Goal: Transaction & Acquisition: Purchase product/service

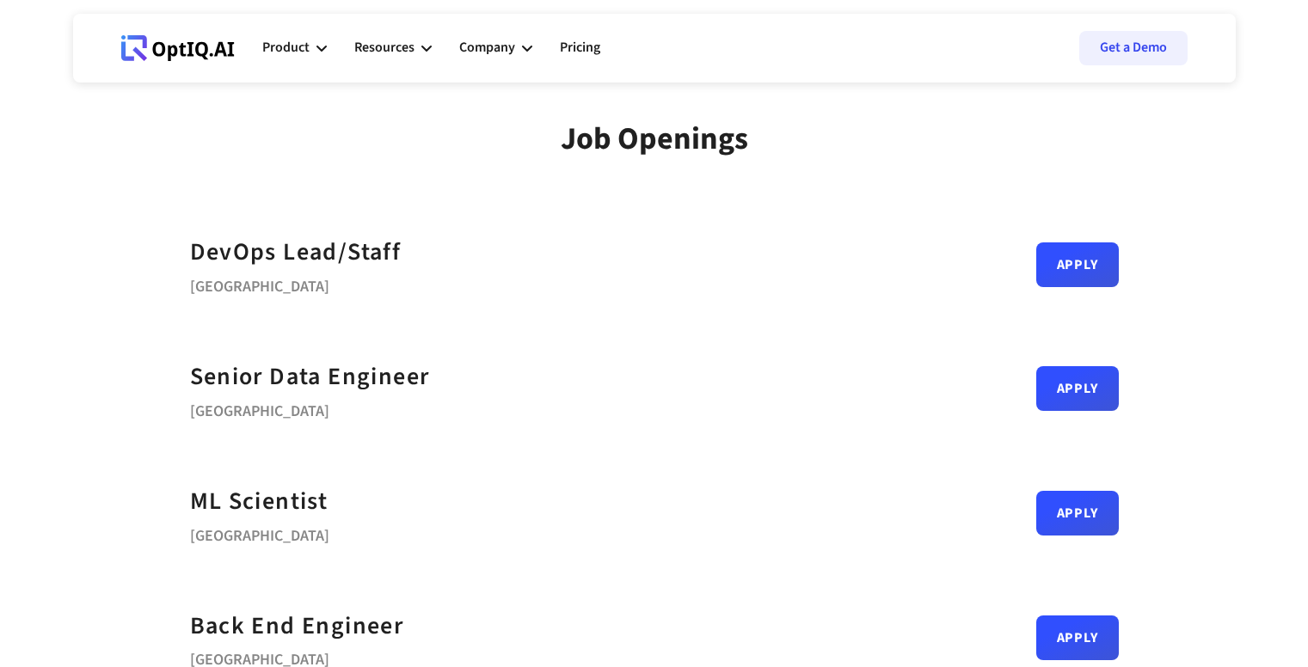
scroll to position [715, 0]
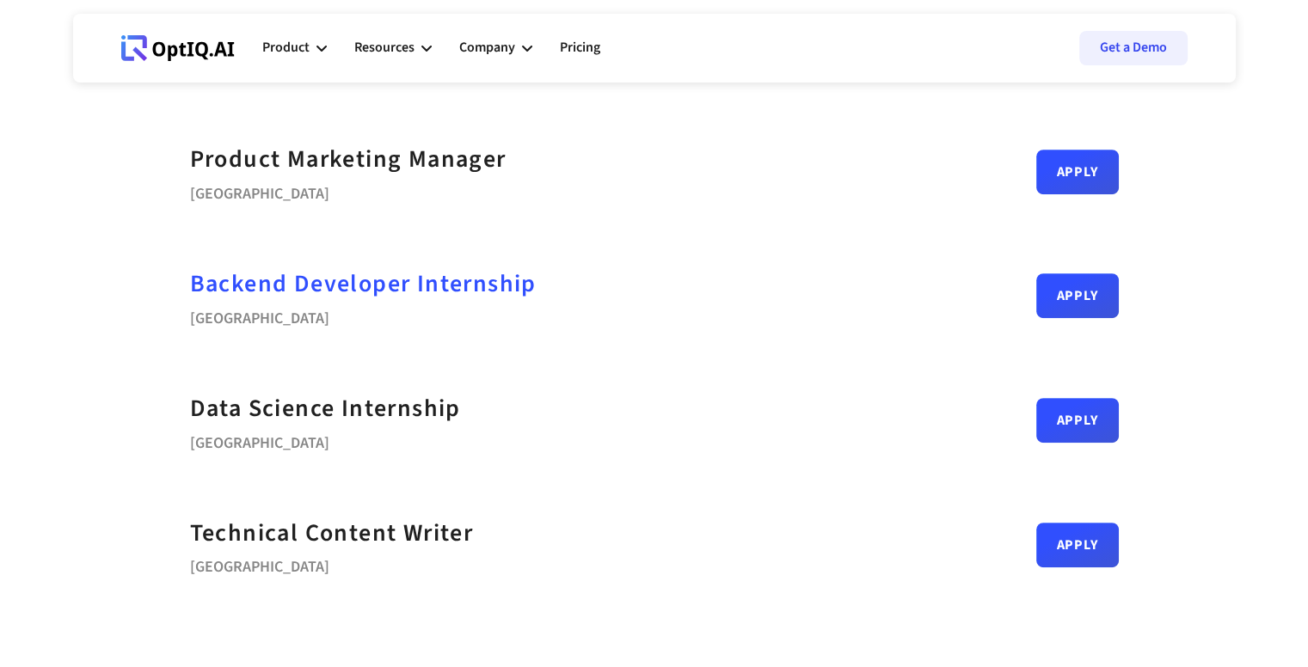
click at [465, 284] on strong "Backend Developer Internship" at bounding box center [363, 283] width 346 height 34
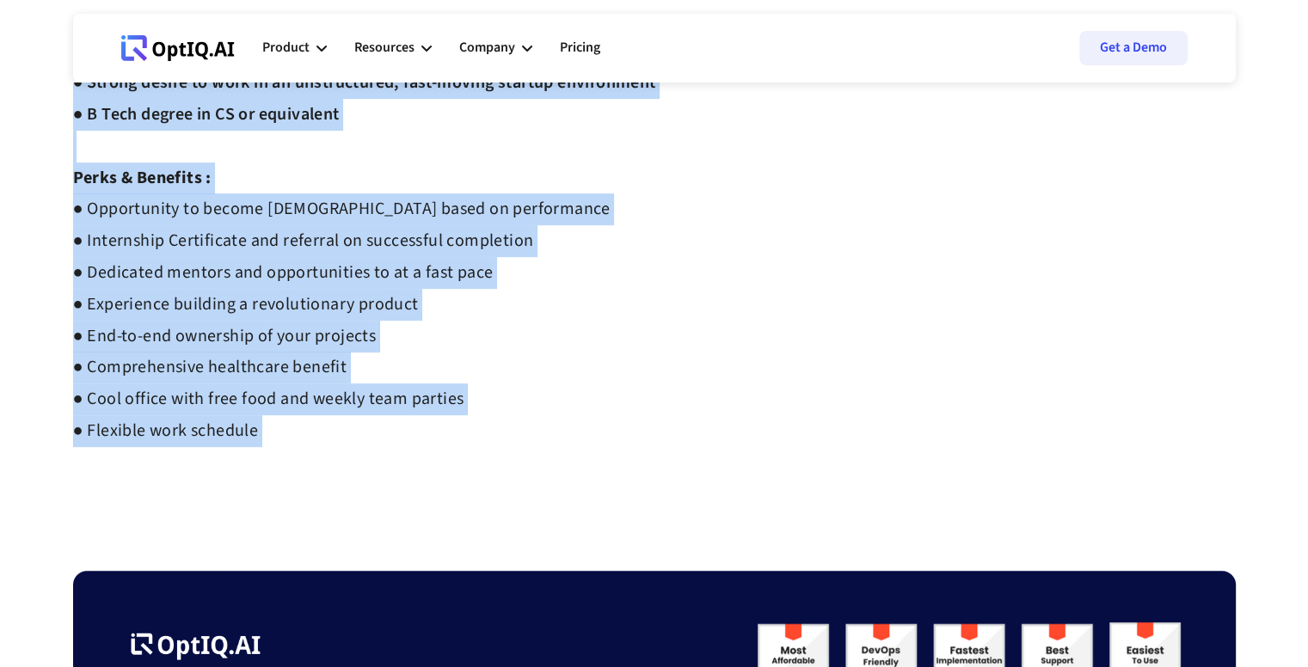
scroll to position [860, 0]
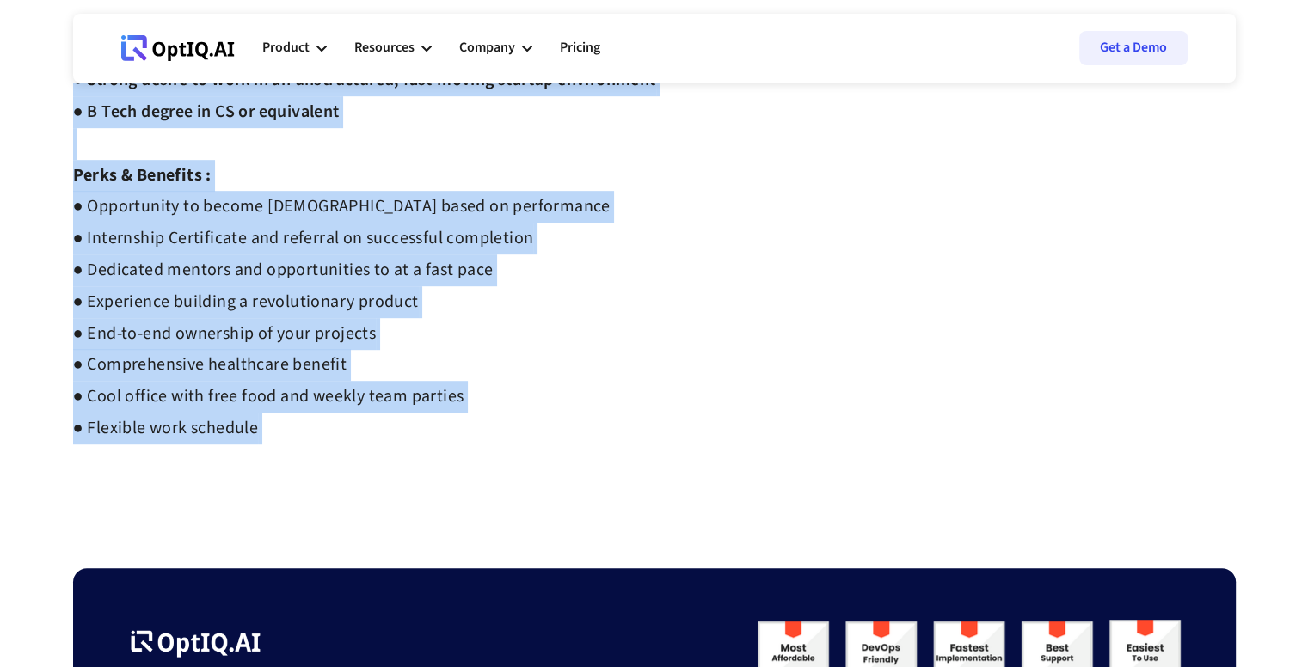
drag, startPoint x: 70, startPoint y: 380, endPoint x: 402, endPoint y: 475, distance: 345.0
copy div "Lorem Ipsu dol Sitamet: Cons ad el seddoei temporincid ut la e dolorem aliqua e…"
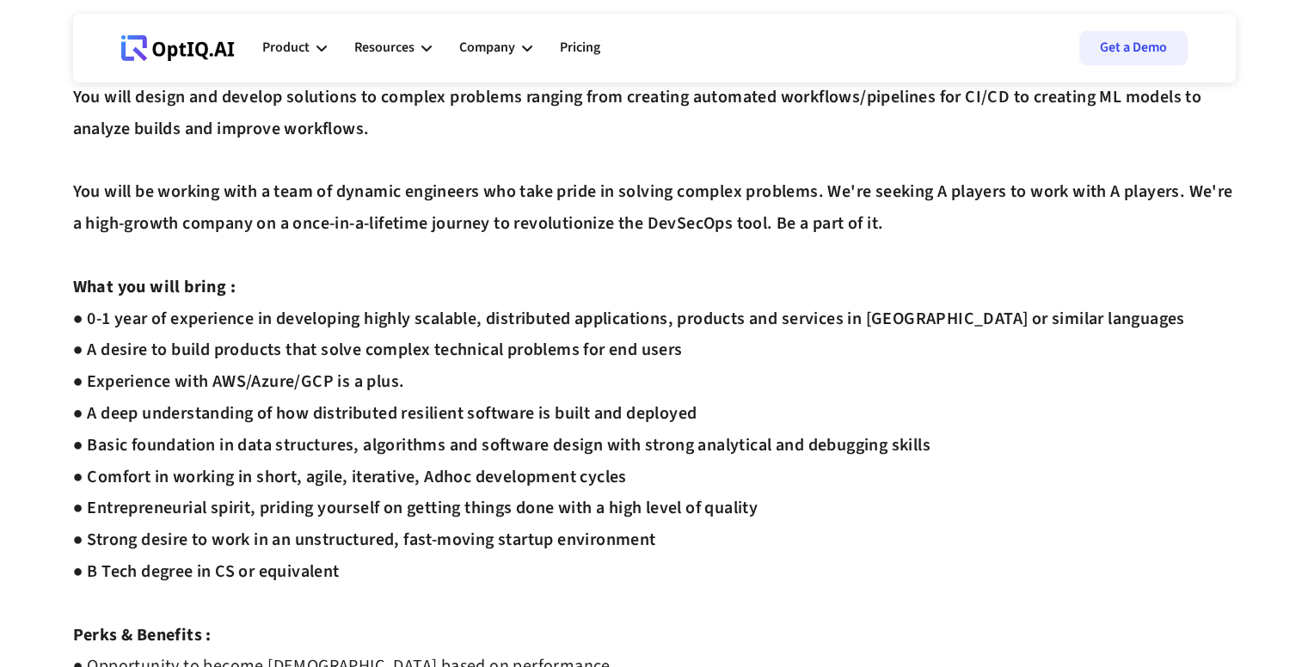
scroll to position [344, 0]
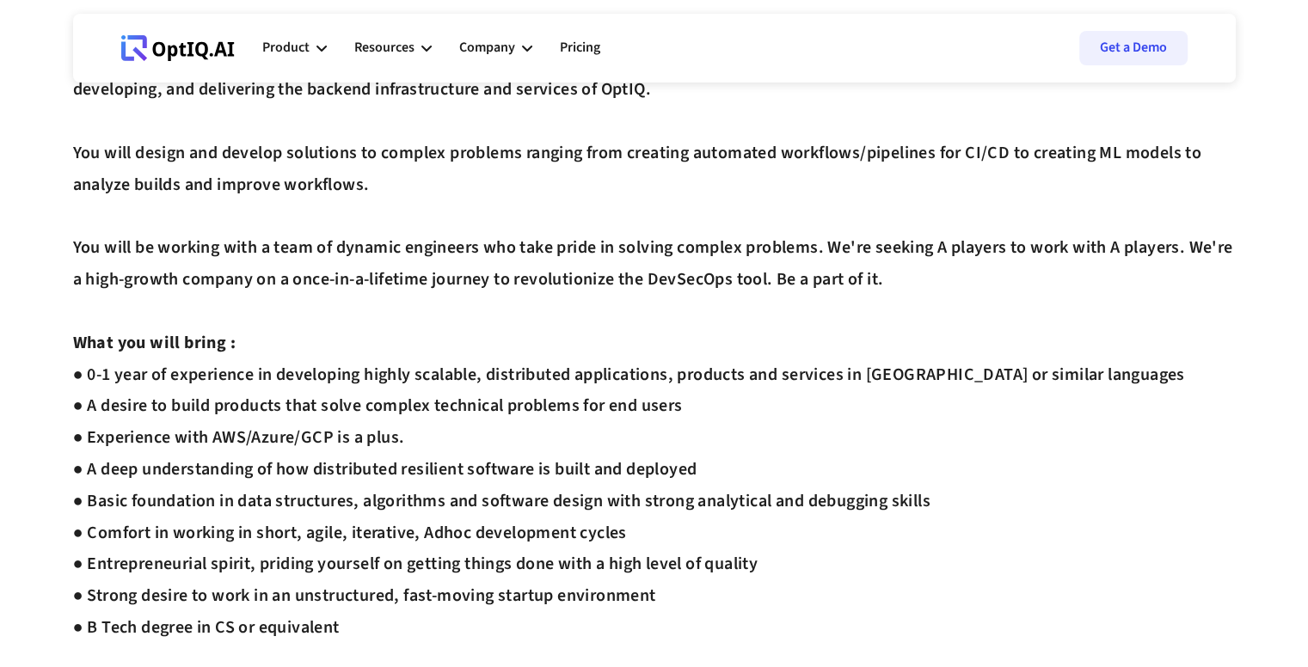
click at [425, 365] on div "Interview Process : ● Complete Assessment https://equip.co/assessments/GNUQn/ ●…" at bounding box center [654, 406] width 1162 height 1170
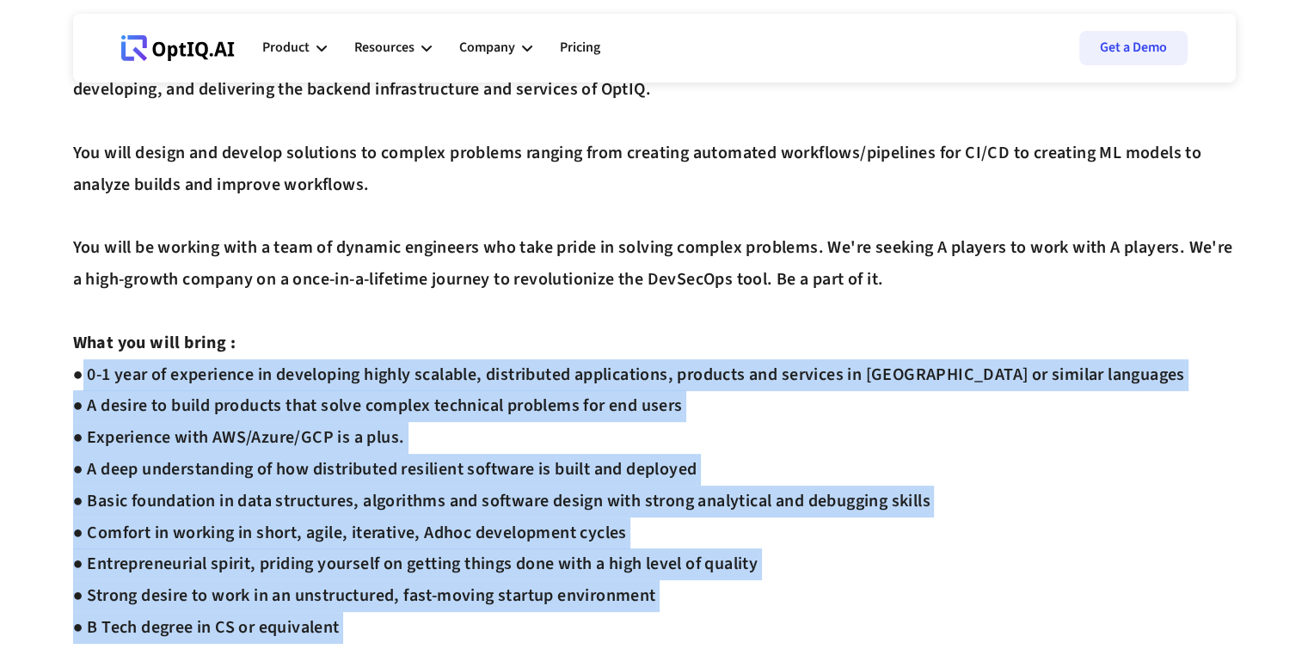
drag, startPoint x: 425, startPoint y: 365, endPoint x: 486, endPoint y: 618, distance: 260.0
click at [486, 618] on div "Interview Process : ● Complete Assessment https://equip.co/assessments/GNUQn/ ●…" at bounding box center [654, 406] width 1162 height 1170
click at [486, 619] on div "Interview Process : ● Complete Assessment https://equip.co/assessments/GNUQn/ ●…" at bounding box center [654, 406] width 1162 height 1170
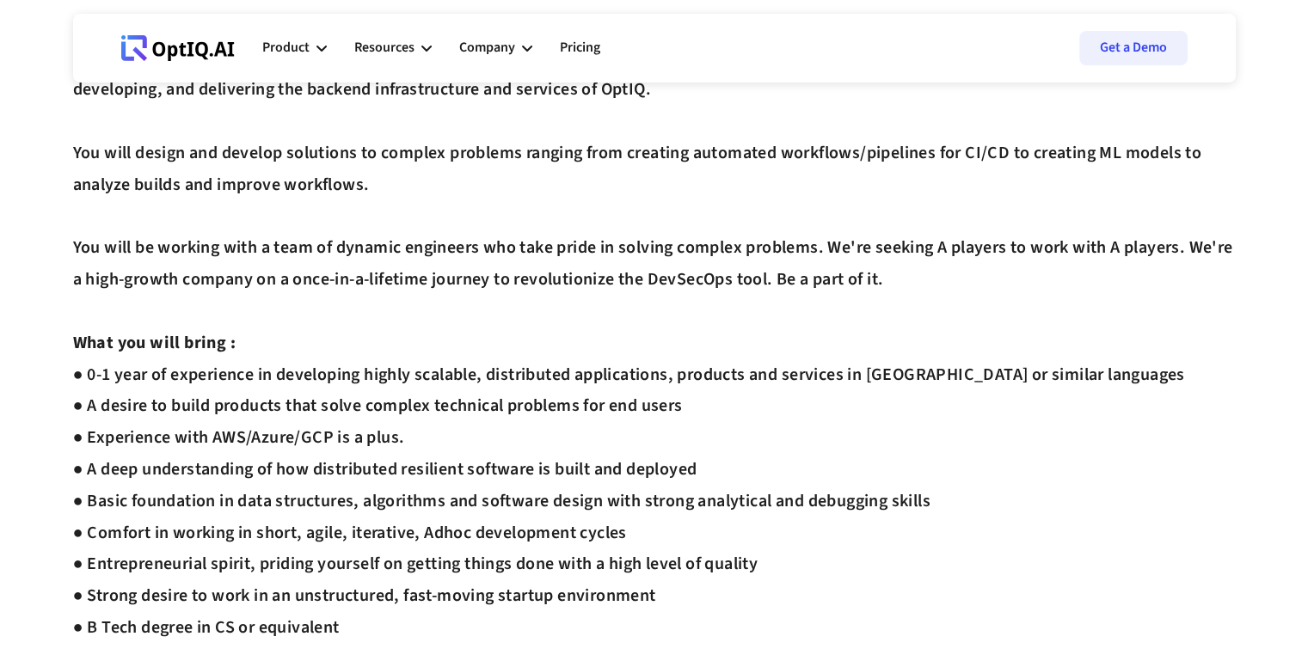
click at [413, 432] on div "Interview Process : ● Complete Assessment https://equip.co/assessments/GNUQn/ ●…" at bounding box center [654, 406] width 1162 height 1170
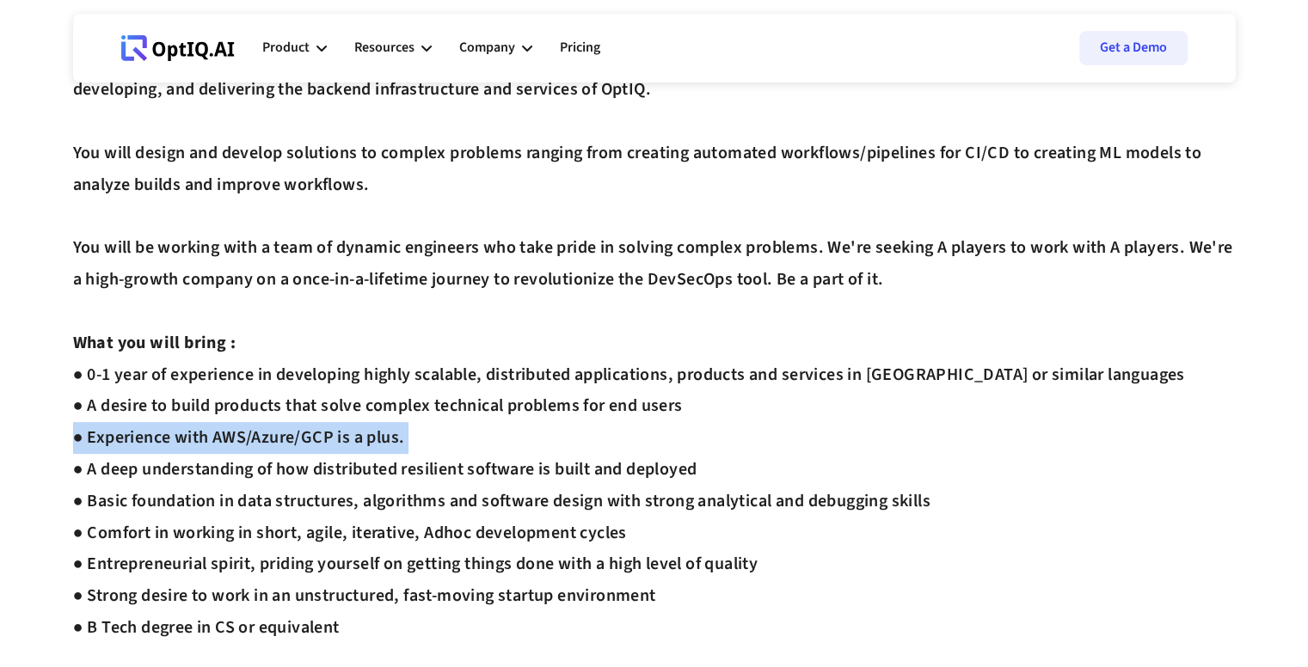
click at [413, 432] on div "Interview Process : ● Complete Assessment https://equip.co/assessments/GNUQn/ ●…" at bounding box center [654, 406] width 1162 height 1170
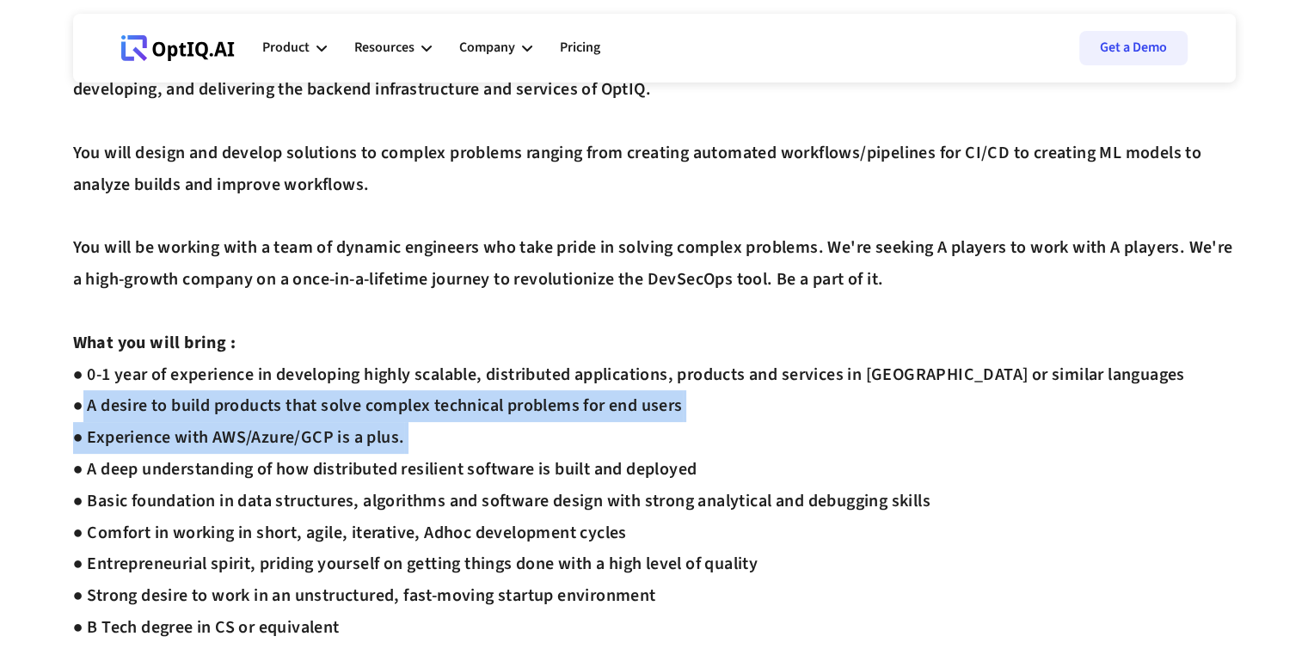
drag, startPoint x: 413, startPoint y: 432, endPoint x: 389, endPoint y: 407, distance: 34.0
click at [389, 407] on div "Interview Process : ● Complete Assessment https://equip.co/assessments/GNUQn/ ●…" at bounding box center [654, 406] width 1162 height 1170
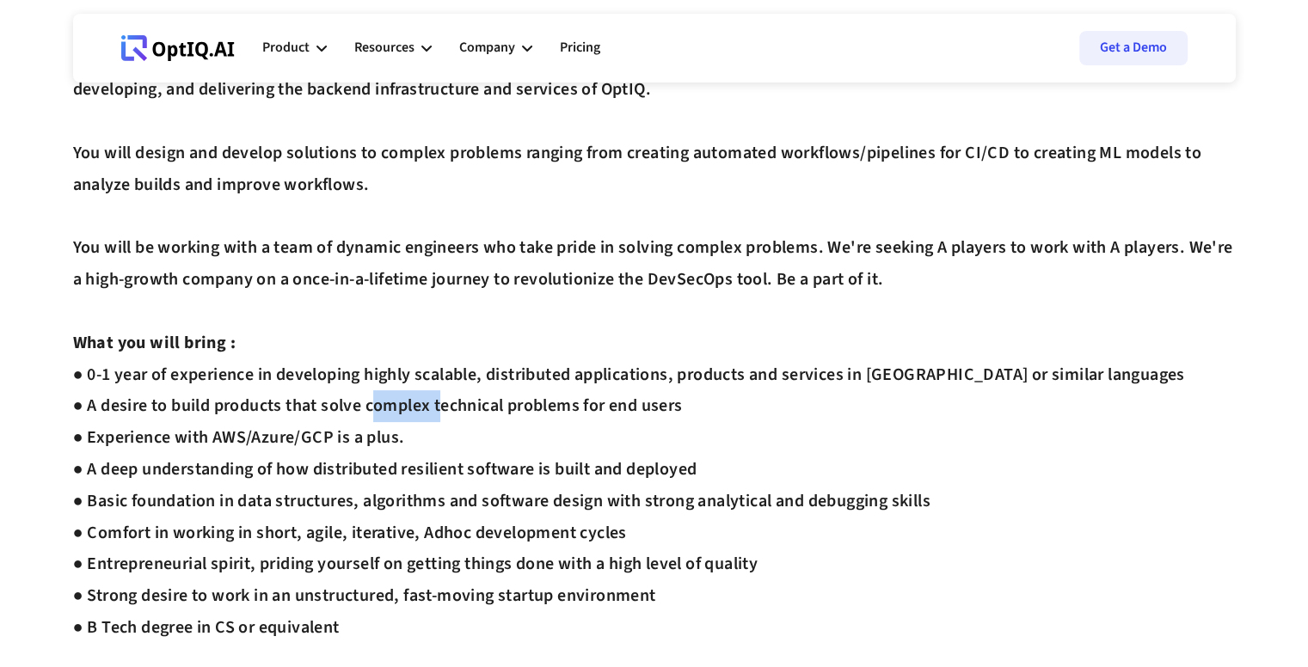
click at [389, 407] on div "Interview Process : ● Complete Assessment https://equip.co/assessments/GNUQn/ ●…" at bounding box center [654, 406] width 1162 height 1170
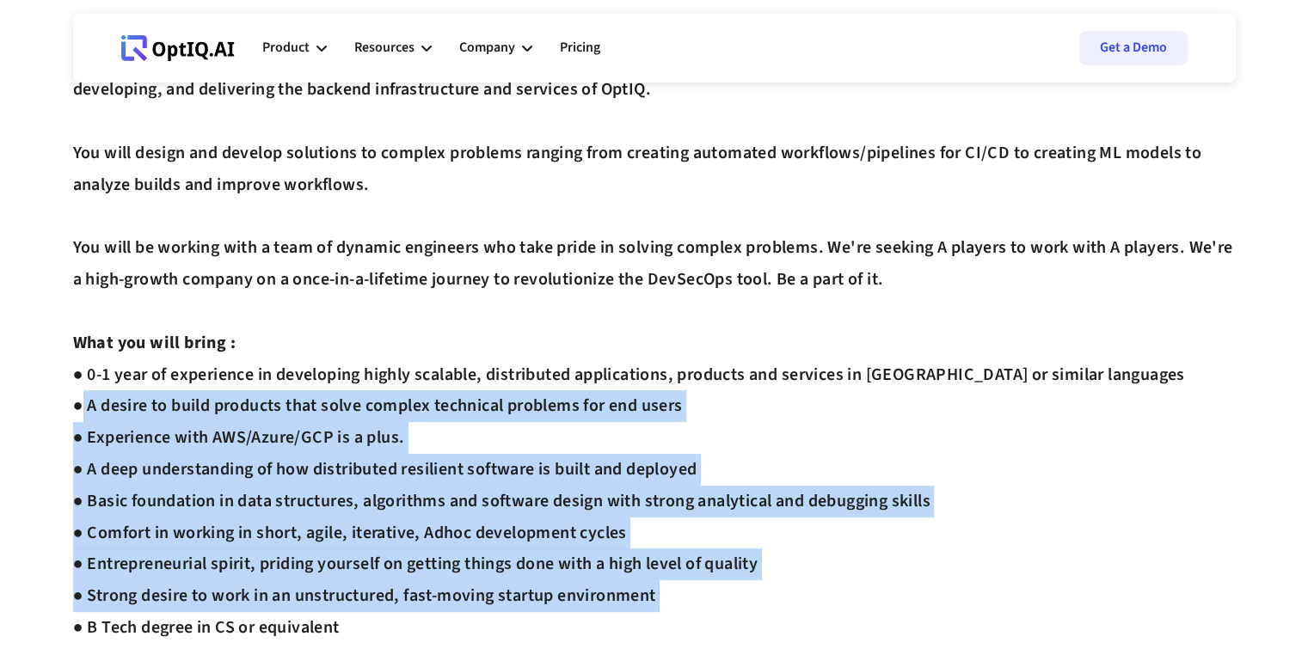
drag, startPoint x: 389, startPoint y: 407, endPoint x: 423, endPoint y: 593, distance: 188.8
click at [423, 593] on div "Interview Process : ● Complete Assessment https://equip.co/assessments/GNUQn/ ●…" at bounding box center [654, 406] width 1162 height 1170
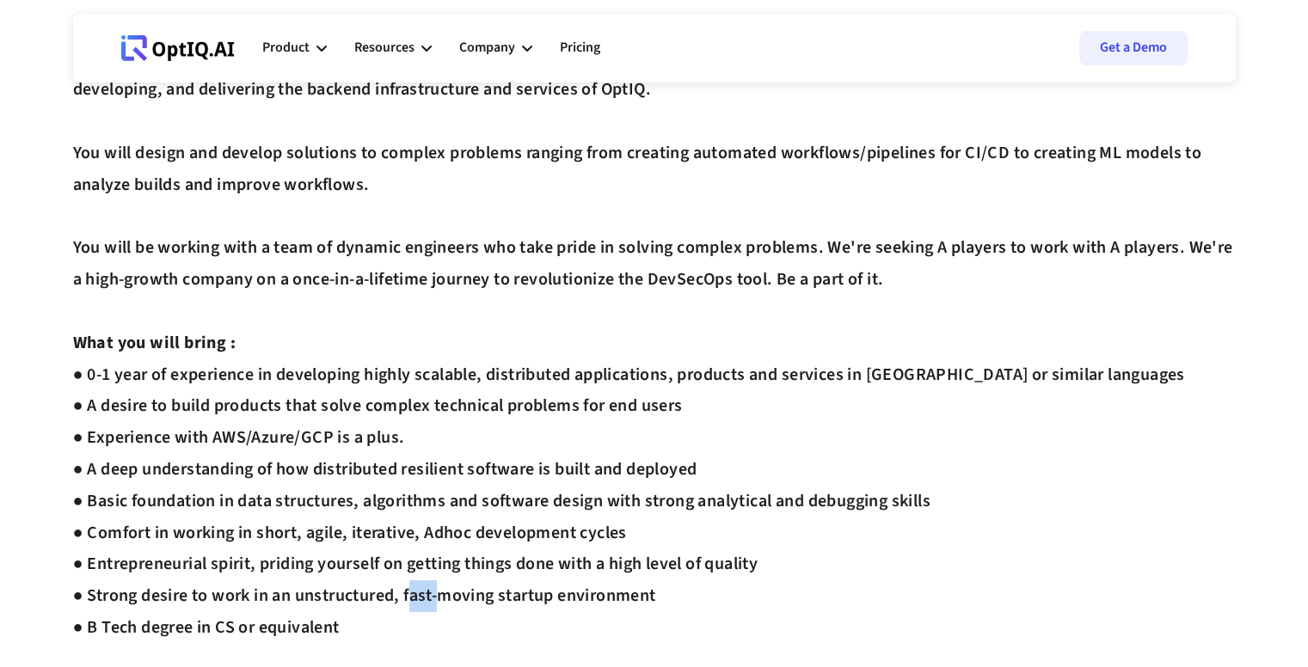
click at [423, 593] on div "Interview Process : ● Complete Assessment https://equip.co/assessments/GNUQn/ ●…" at bounding box center [654, 406] width 1162 height 1170
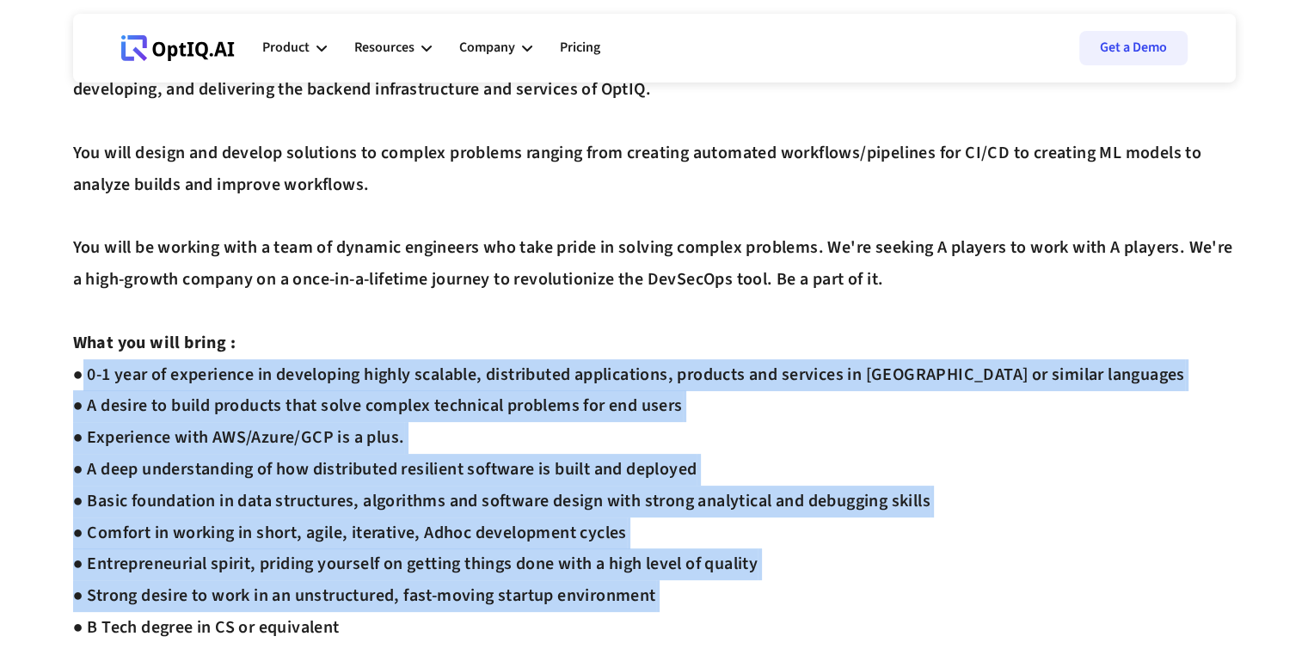
drag, startPoint x: 423, startPoint y: 593, endPoint x: 447, endPoint y: 377, distance: 218.0
click at [447, 377] on div "Interview Process : ● Complete Assessment https://equip.co/assessments/GNUQn/ ●…" at bounding box center [654, 406] width 1162 height 1170
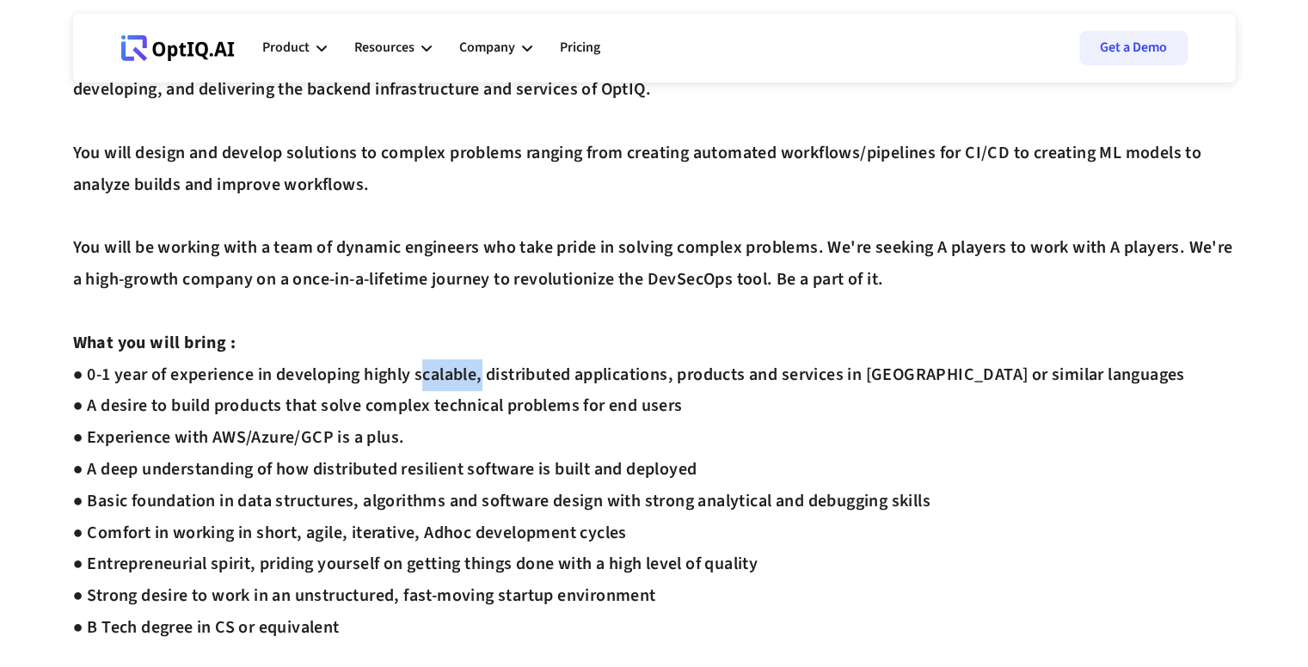
click at [447, 377] on div "Interview Process : ● Complete Assessment https://equip.co/assessments/GNUQn/ ●…" at bounding box center [654, 406] width 1162 height 1170
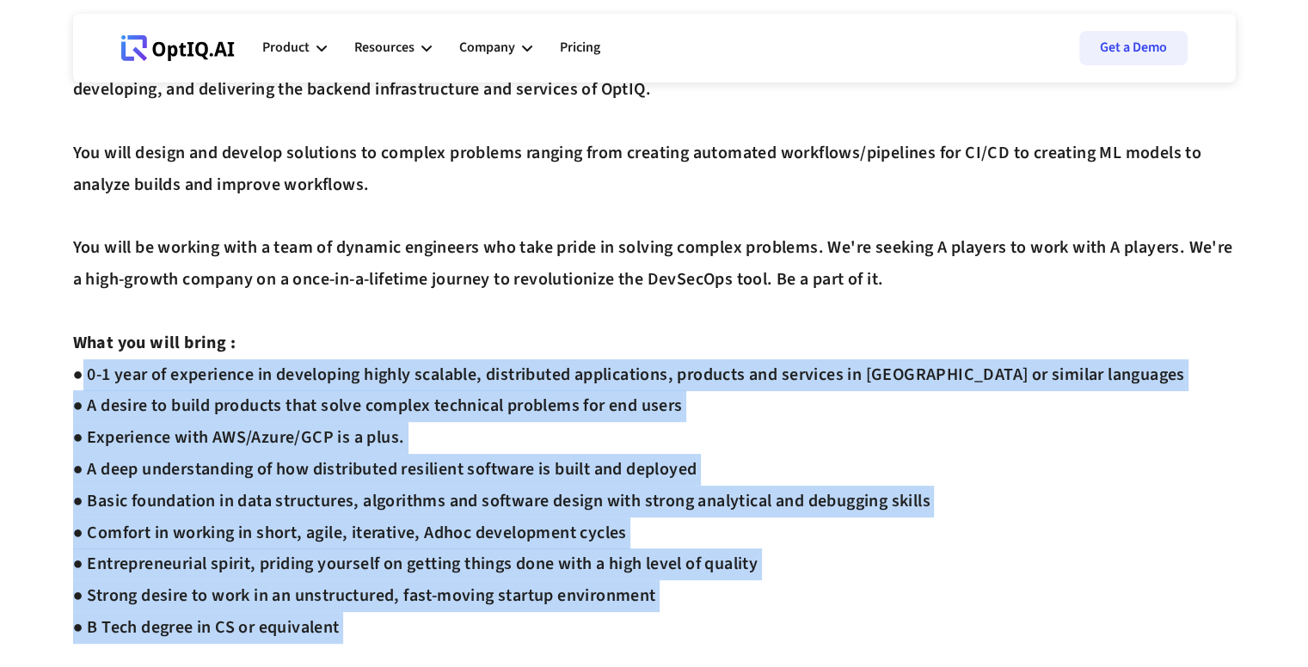
drag, startPoint x: 447, startPoint y: 377, endPoint x: 492, endPoint y: 625, distance: 252.4
click at [492, 625] on div "Interview Process : ● Complete Assessment https://equip.co/assessments/GNUQn/ ●…" at bounding box center [654, 406] width 1162 height 1170
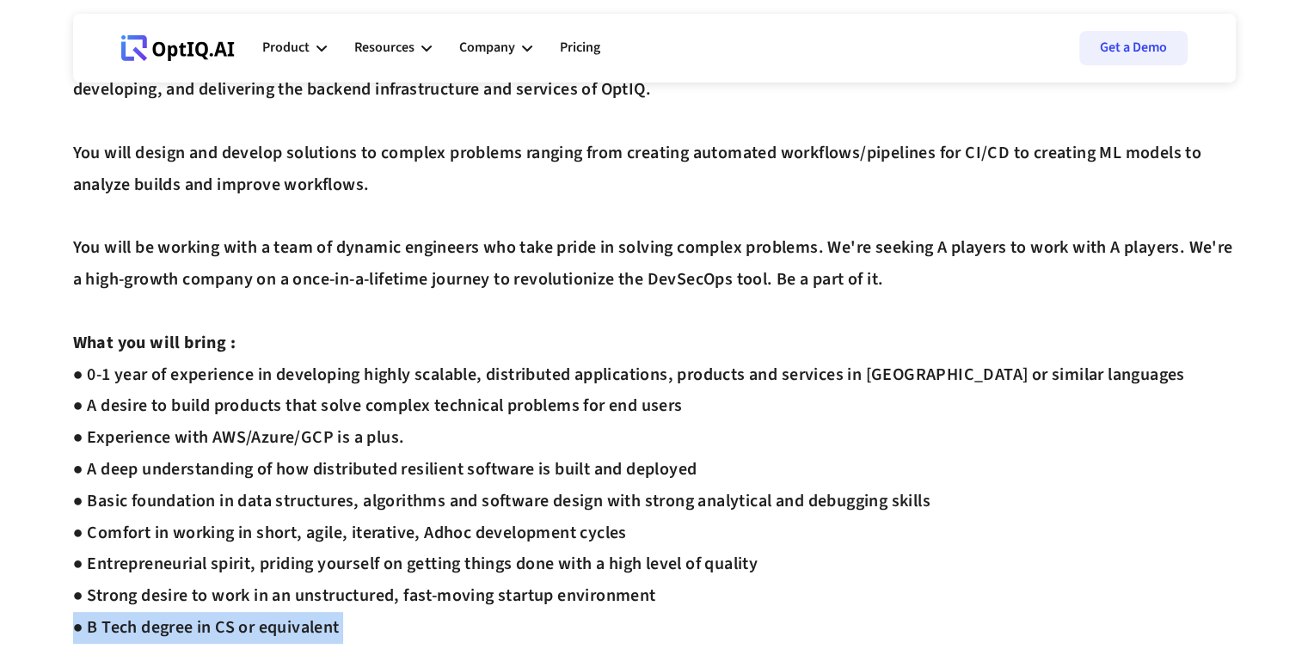
click at [492, 625] on div "Interview Process : ● Complete Assessment https://equip.co/assessments/GNUQn/ ●…" at bounding box center [654, 406] width 1162 height 1170
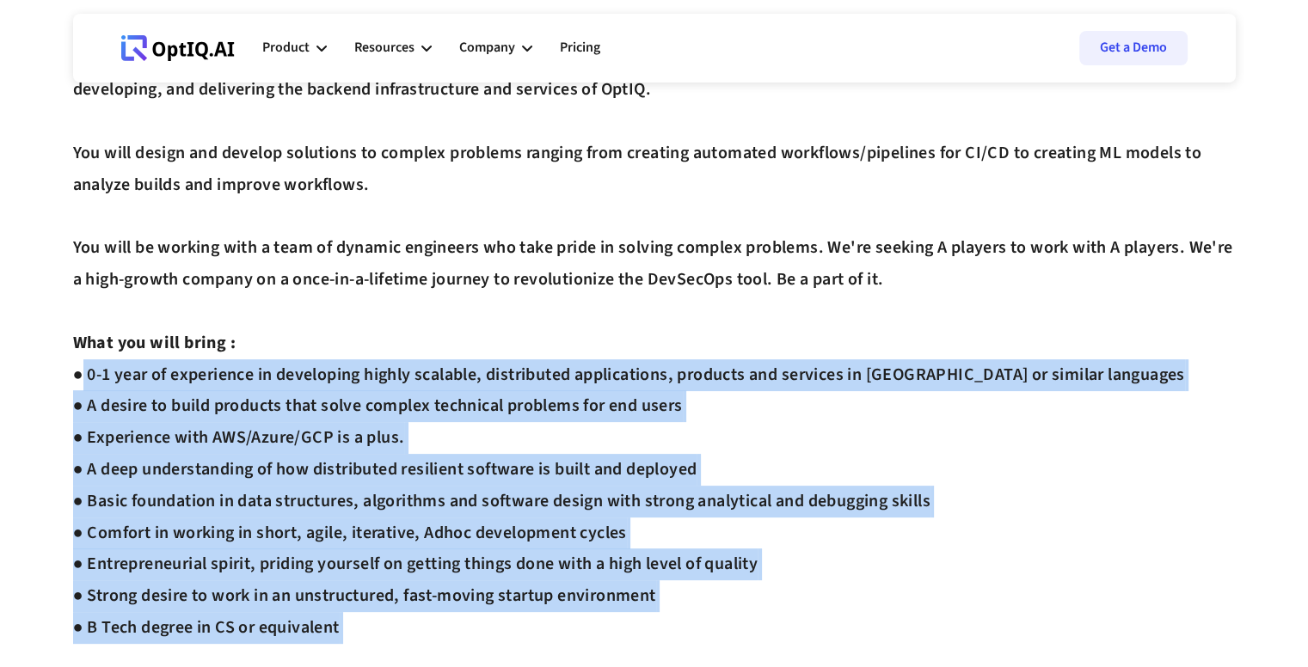
drag, startPoint x: 492, startPoint y: 625, endPoint x: 462, endPoint y: 369, distance: 257.9
click at [462, 369] on div "Interview Process : ● Complete Assessment https://equip.co/assessments/GNUQn/ ●…" at bounding box center [654, 406] width 1162 height 1170
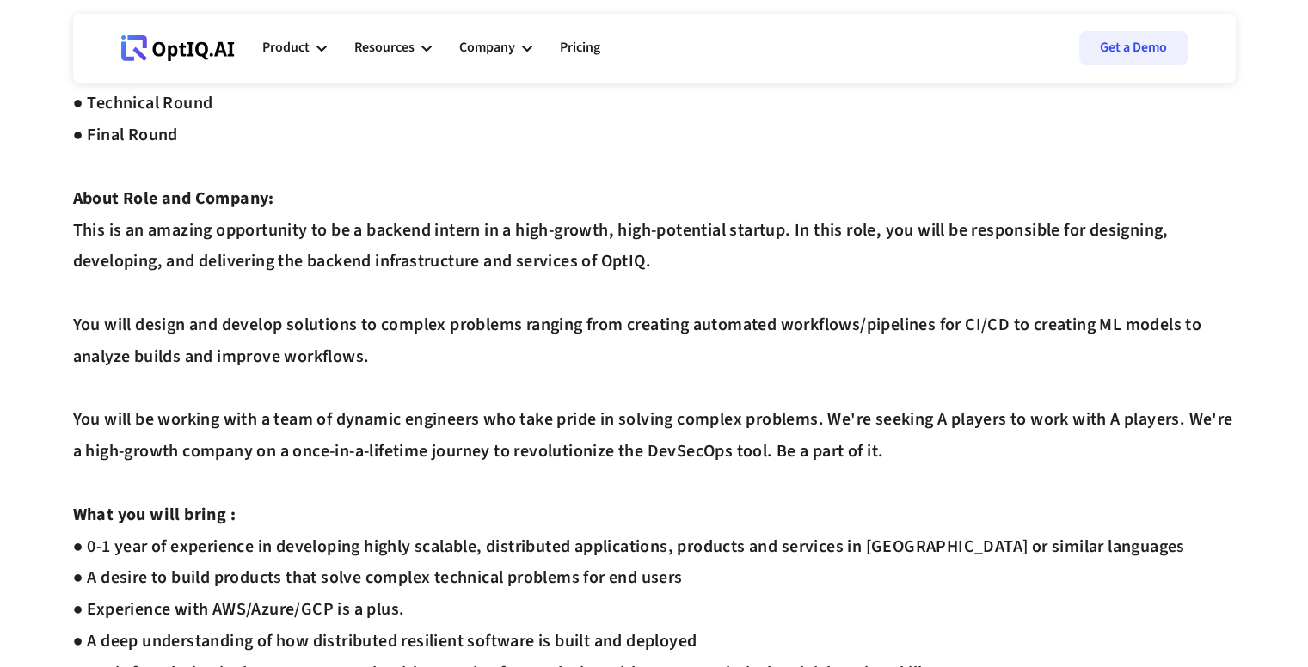
scroll to position [0, 0]
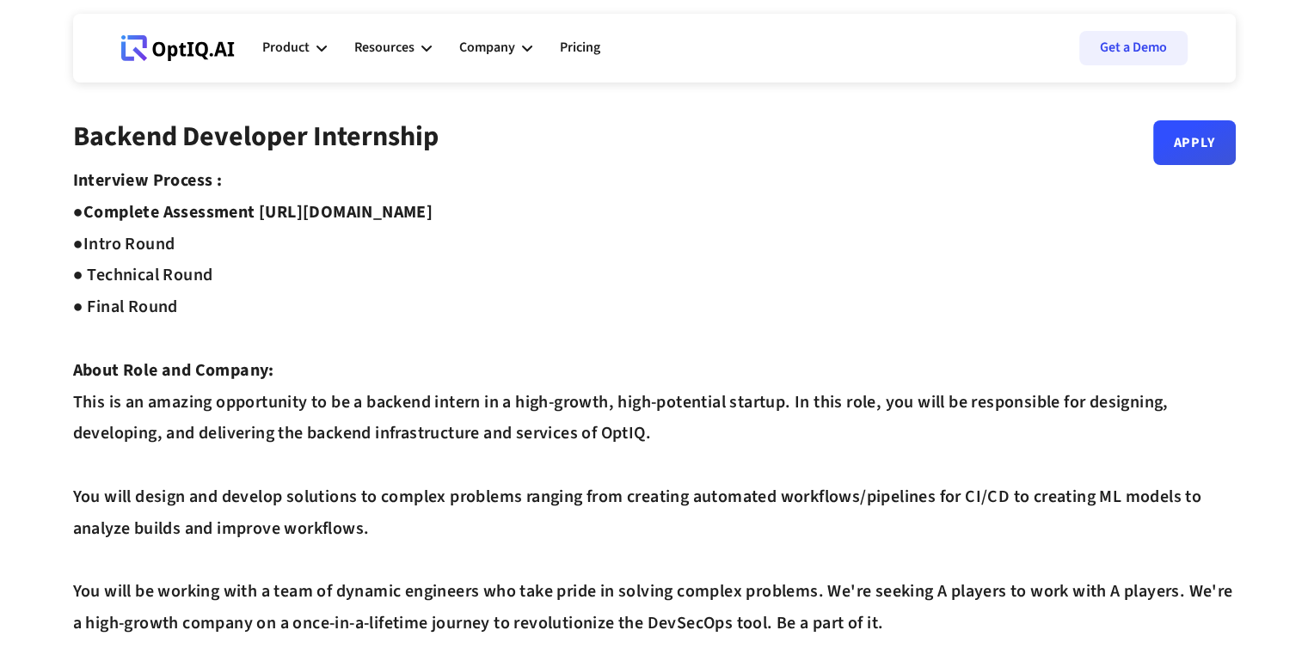
click at [354, 205] on strong "Complete Assessment https://equip.co/assessments/GNUQn/ ●" at bounding box center [253, 228] width 360 height 56
click at [1185, 139] on link "Apply" at bounding box center [1194, 135] width 83 height 45
click at [277, 215] on strong "Complete Assessment https://equip.co/assessments/GNUQn/ ●" at bounding box center [253, 228] width 360 height 56
drag, startPoint x: 265, startPoint y: 215, endPoint x: 611, endPoint y: 220, distance: 346.5
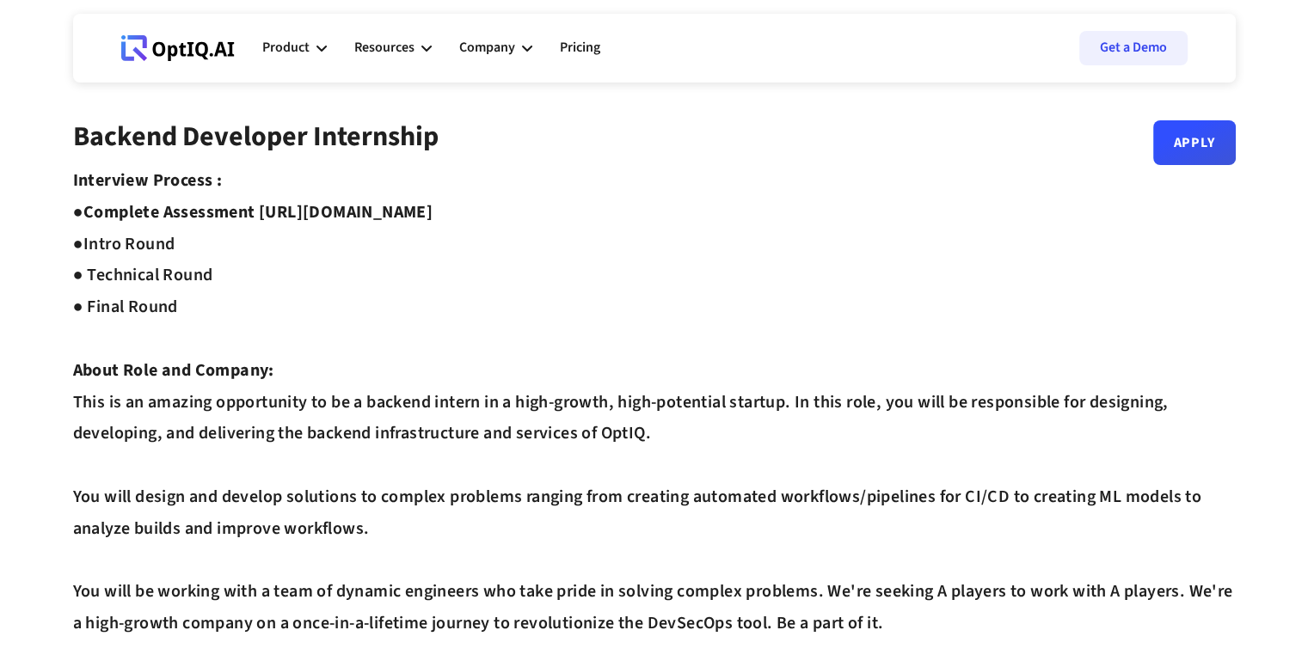
copy strong "https://equip.co/assessments/GNUQn/"
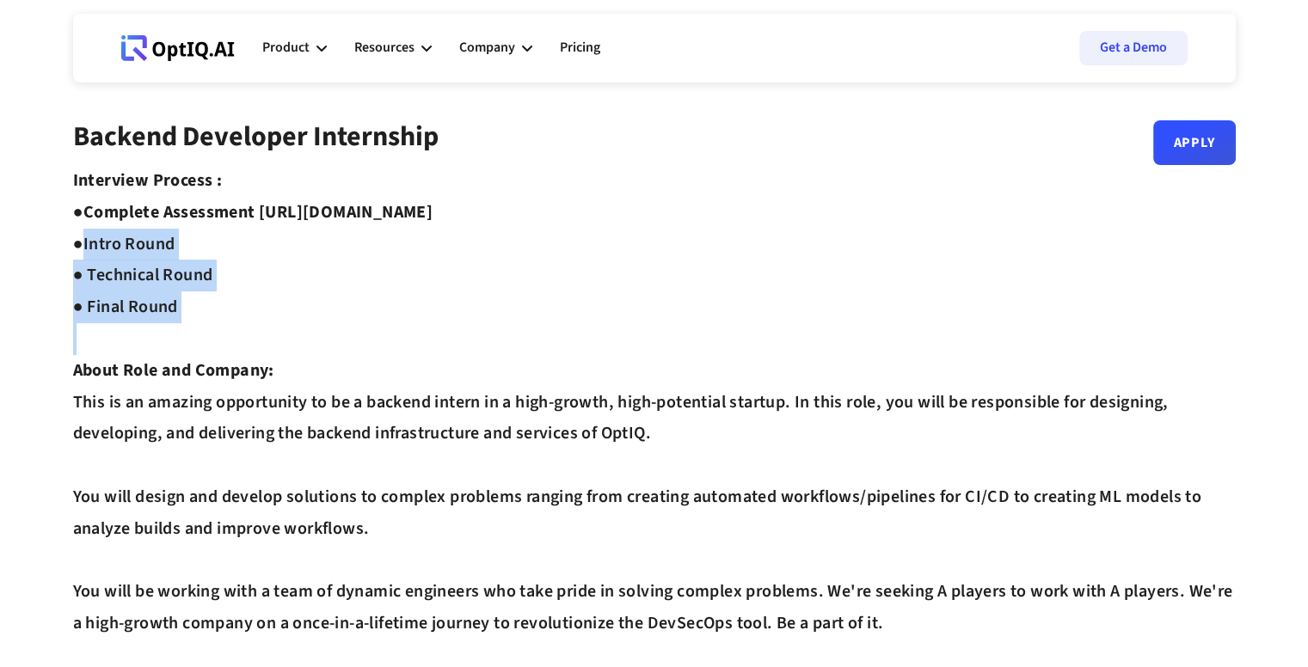
drag, startPoint x: 193, startPoint y: 254, endPoint x: 217, endPoint y: 324, distance: 74.5
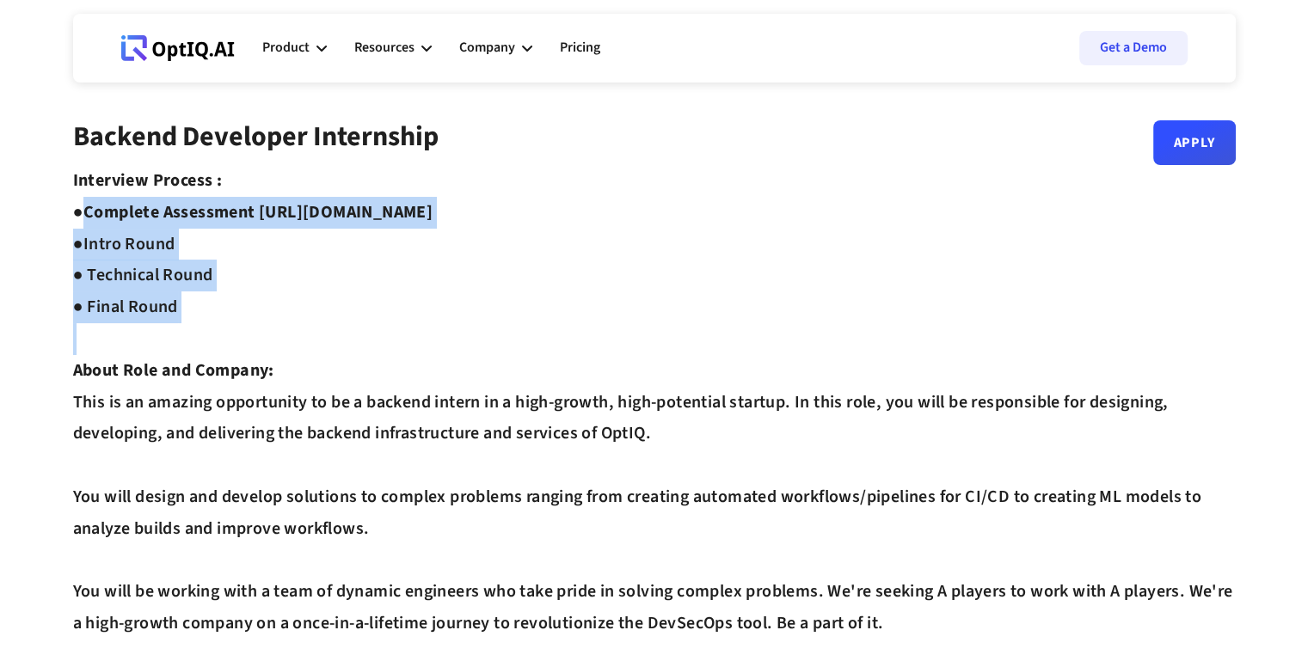
drag, startPoint x: 217, startPoint y: 324, endPoint x: 174, endPoint y: 221, distance: 111.8
click at [174, 221] on strong "Complete Assessment https://equip.co/assessments/GNUQn/ ●" at bounding box center [253, 228] width 360 height 56
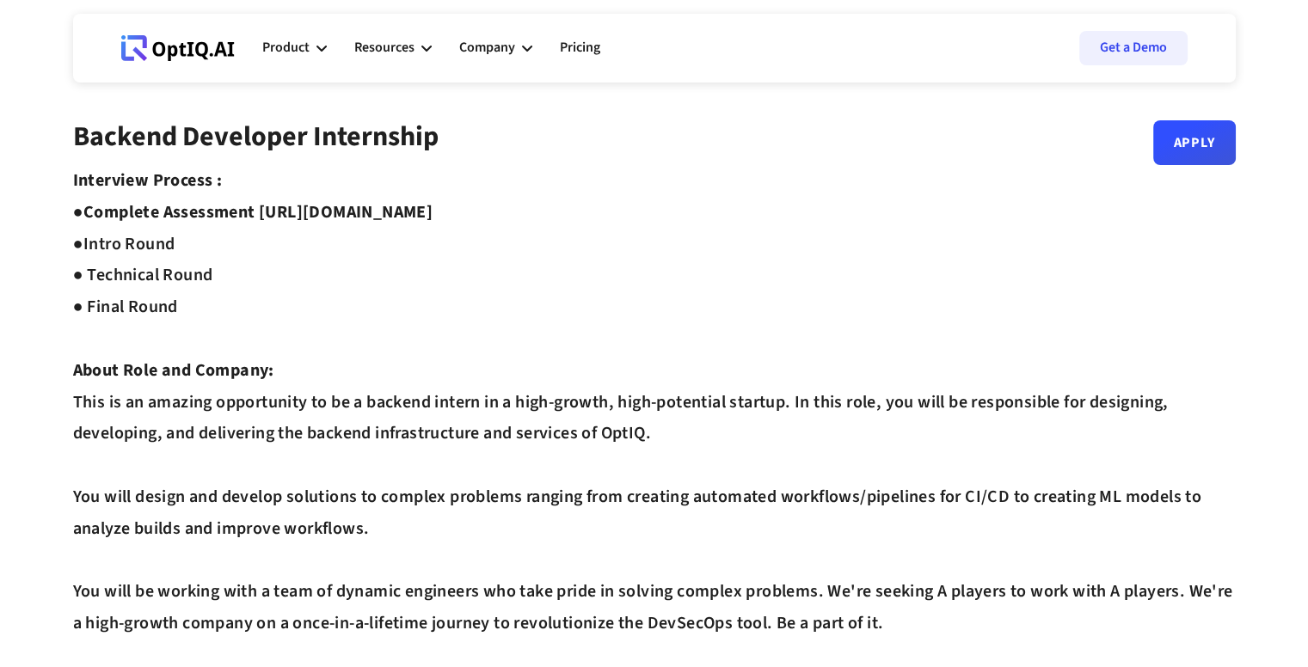
click at [347, 219] on strong "Complete Assessment https://equip.co/assessments/GNUQn/ ●" at bounding box center [253, 228] width 360 height 56
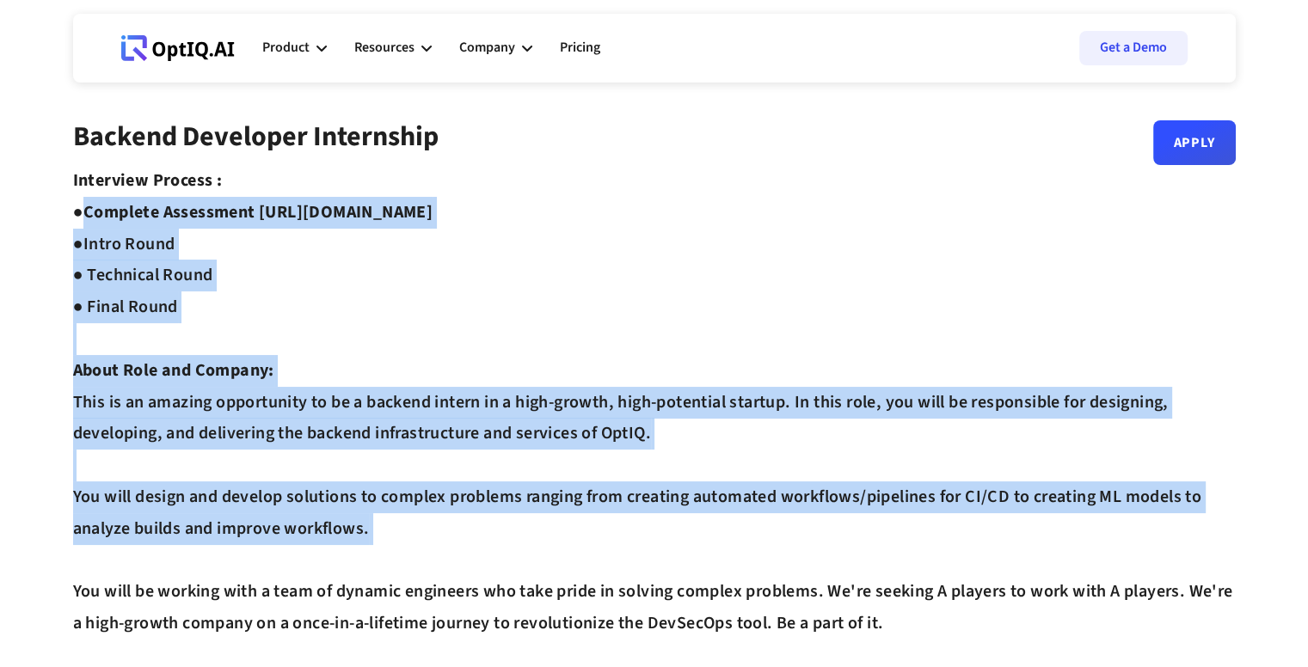
drag, startPoint x: 347, startPoint y: 219, endPoint x: 368, endPoint y: 512, distance: 293.9
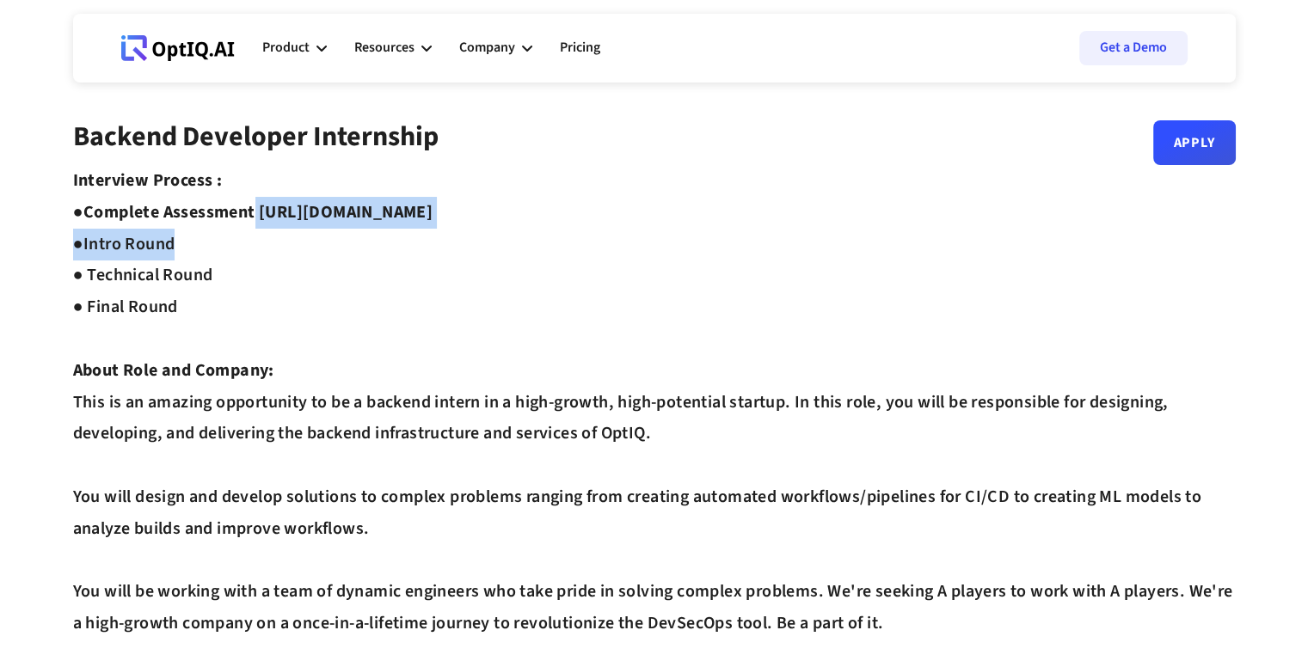
drag, startPoint x: 257, startPoint y: 211, endPoint x: 533, endPoint y: 231, distance: 276.7
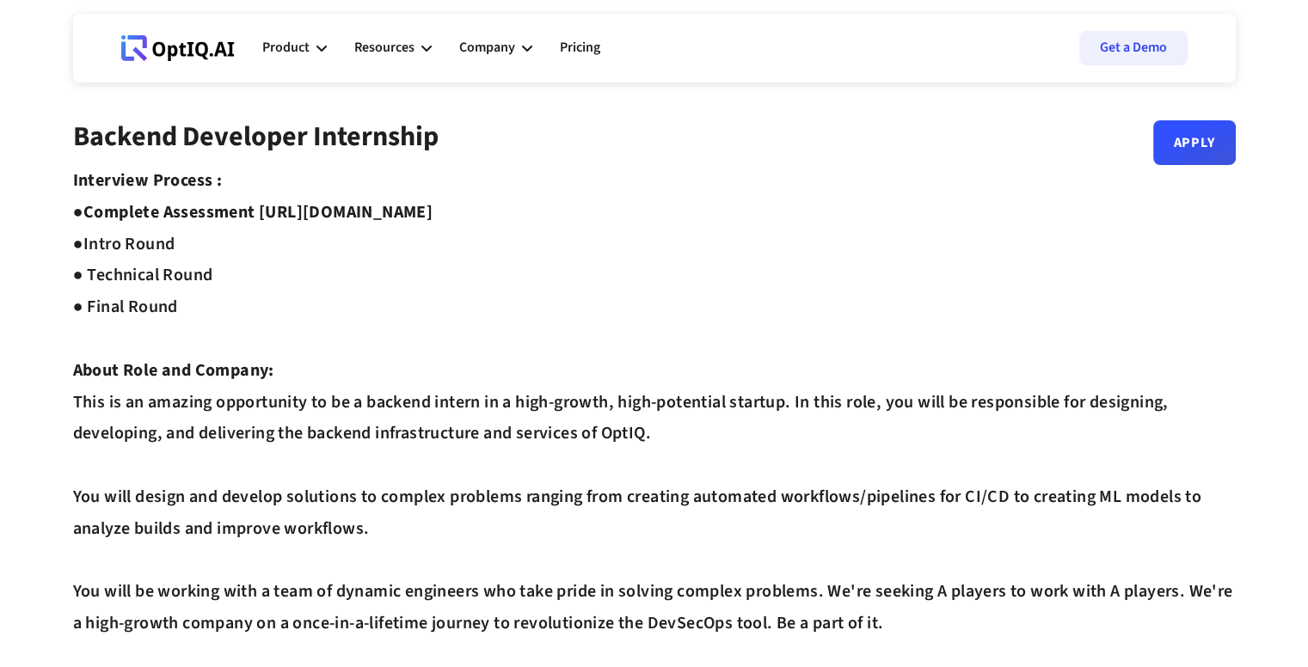
drag, startPoint x: 262, startPoint y: 211, endPoint x: 611, endPoint y: 228, distance: 349.4
copy strong "https://equip.co/assessments/GNUQn/"
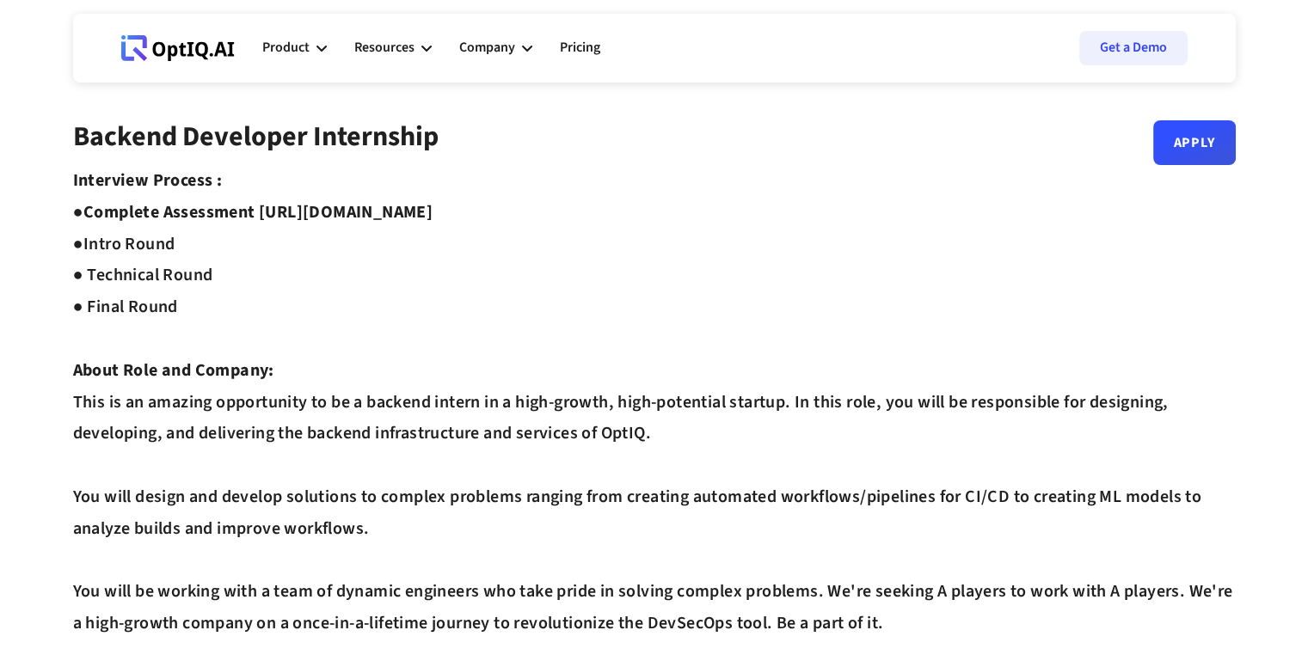
drag, startPoint x: 265, startPoint y: 214, endPoint x: 561, endPoint y: 219, distance: 295.8
click at [433, 219] on strong "Complete Assessment https://equip.co/assessments/GNUQn/ ●" at bounding box center [253, 228] width 360 height 56
copy strong "https://equip.co/assessments/GNUQn"
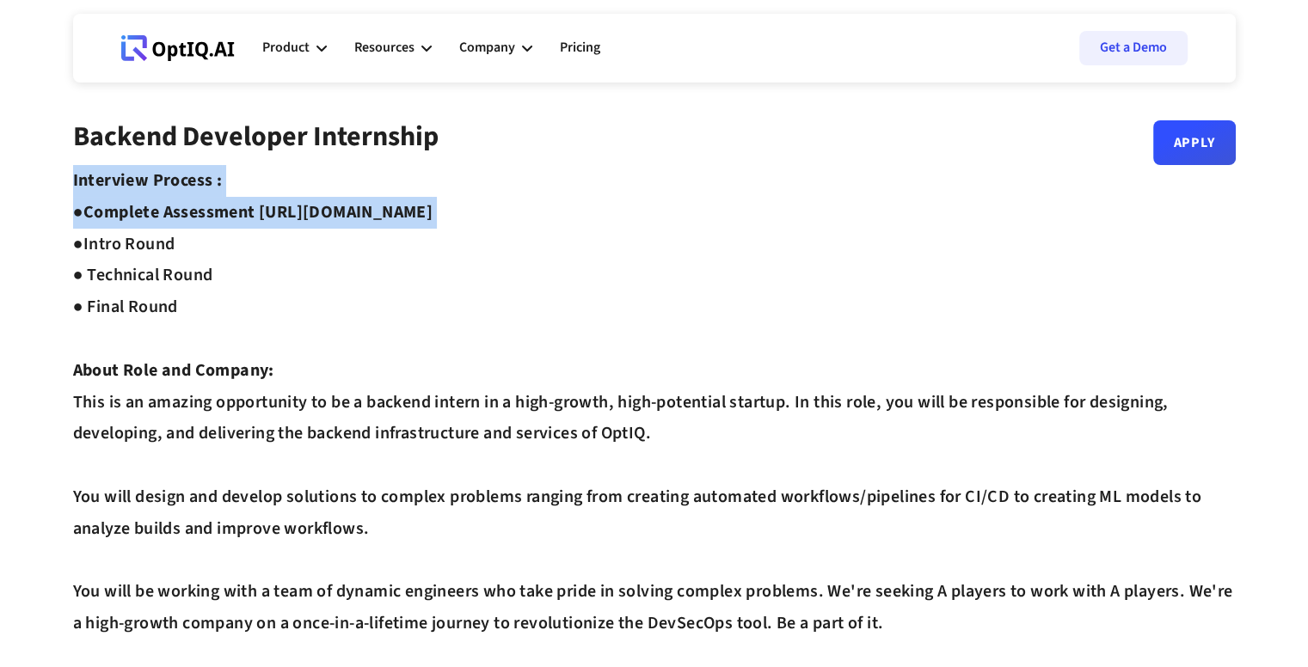
drag, startPoint x: 526, startPoint y: 195, endPoint x: 525, endPoint y: 222, distance: 26.7
click at [433, 222] on strong "Complete Assessment https://equip.co/assessments/GNUQn/ ●" at bounding box center [253, 228] width 360 height 56
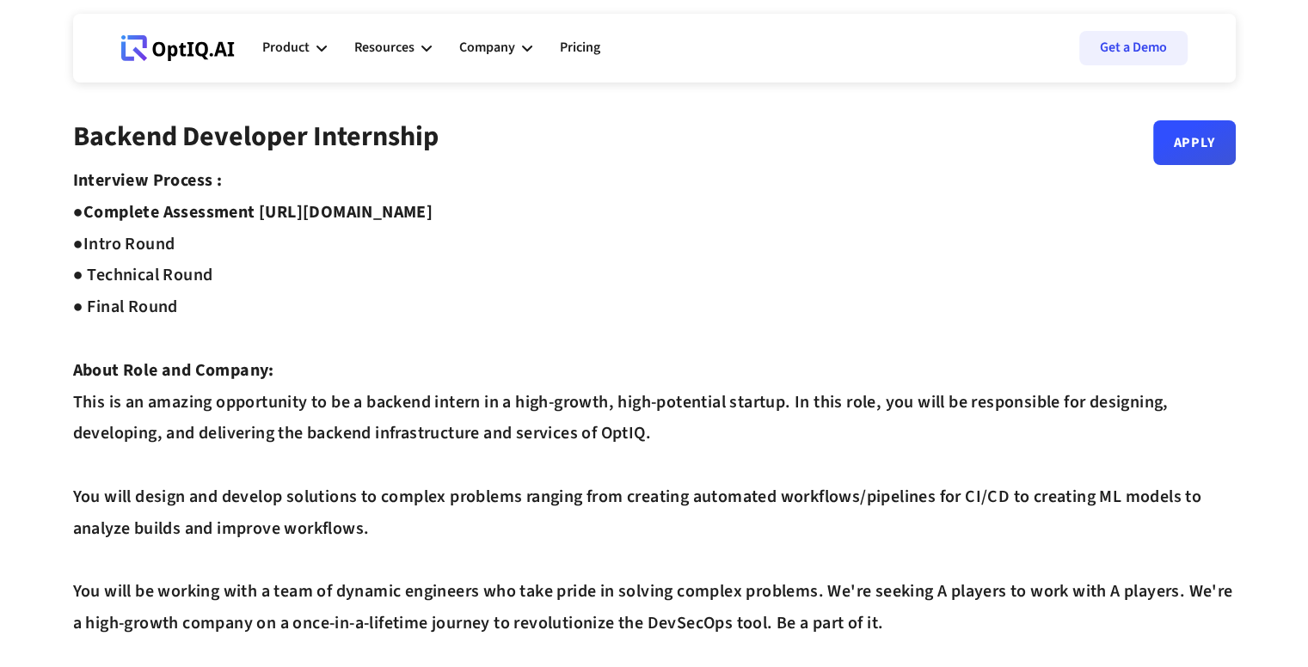
click at [433, 222] on strong "Complete Assessment https://equip.co/assessments/GNUQn/ ●" at bounding box center [253, 228] width 360 height 56
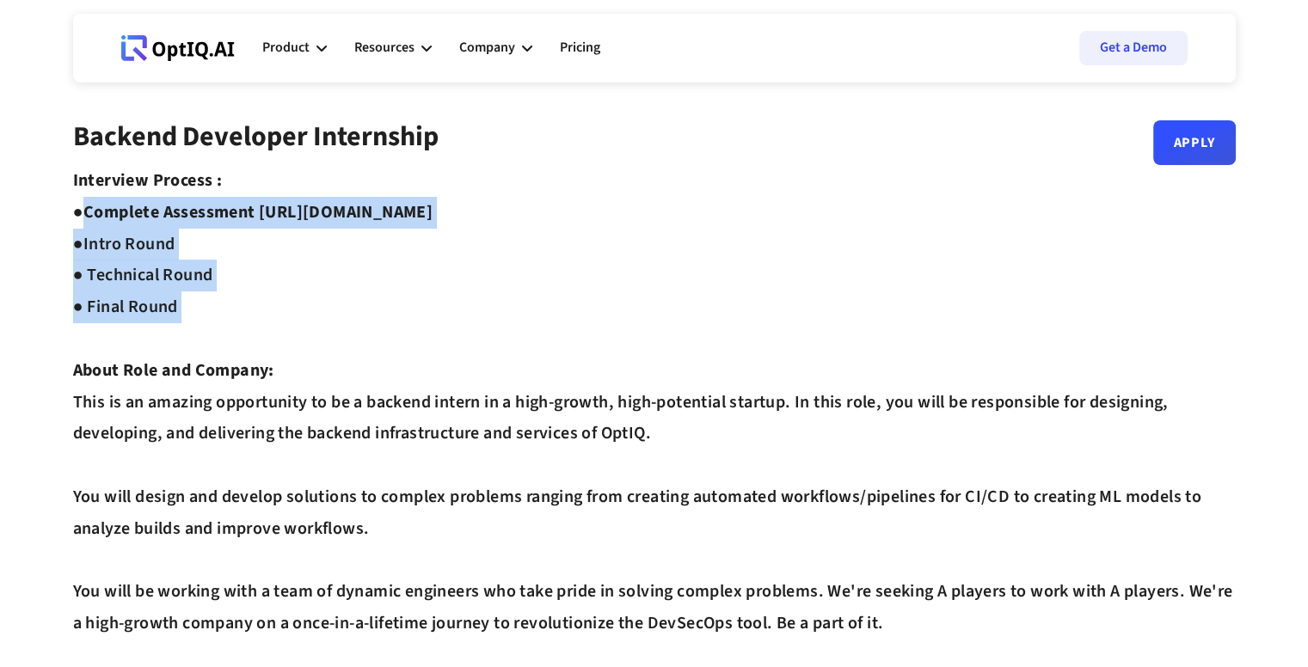
drag, startPoint x: 525, startPoint y: 222, endPoint x: 530, endPoint y: 318, distance: 96.4
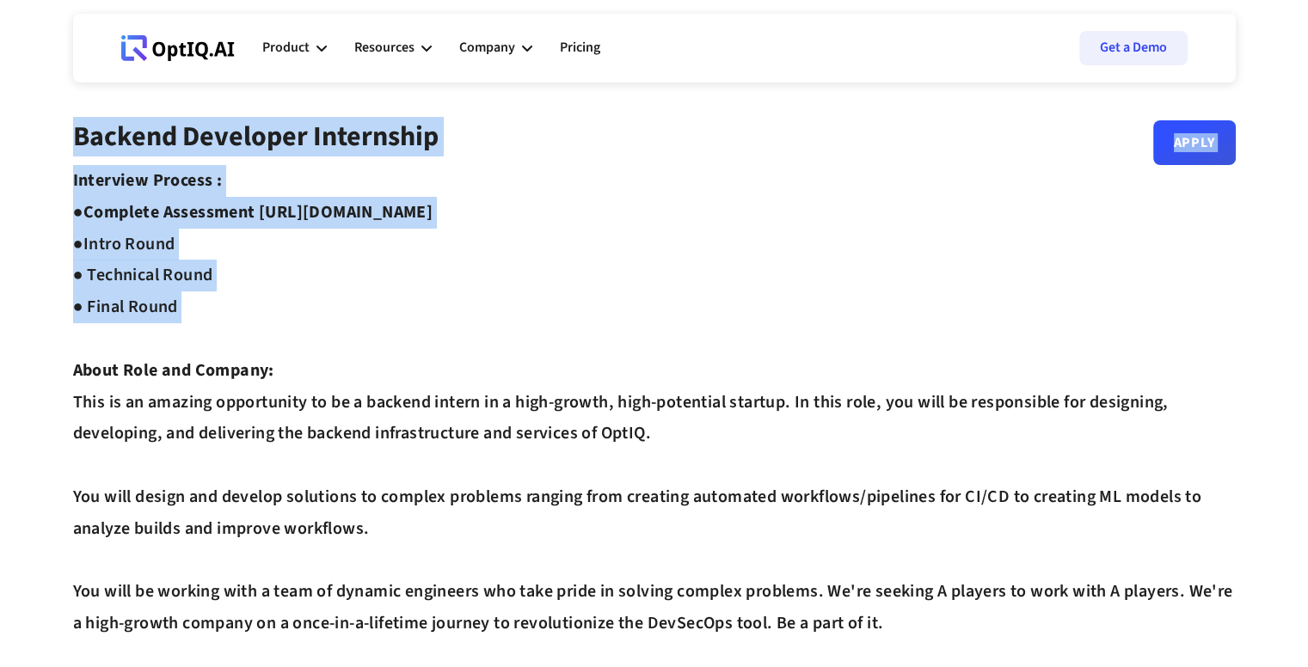
drag, startPoint x: 530, startPoint y: 318, endPoint x: 443, endPoint y: 113, distance: 223.1
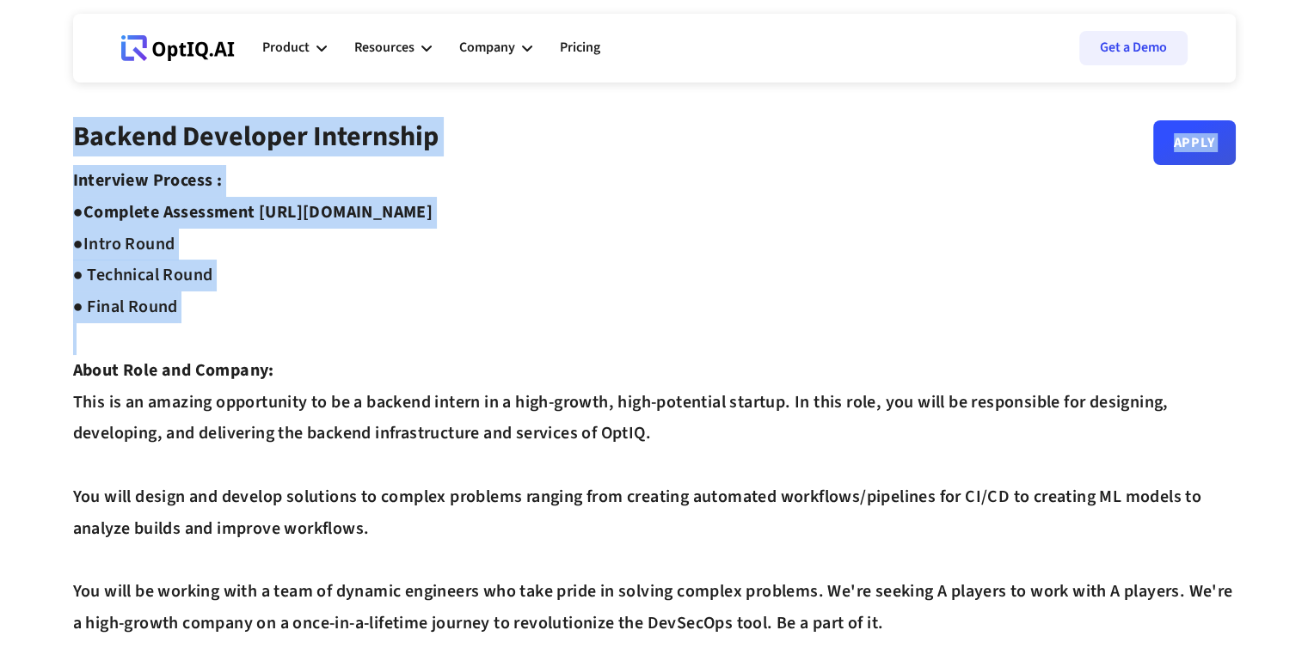
drag, startPoint x: 315, startPoint y: 107, endPoint x: 389, endPoint y: 327, distance: 231.3
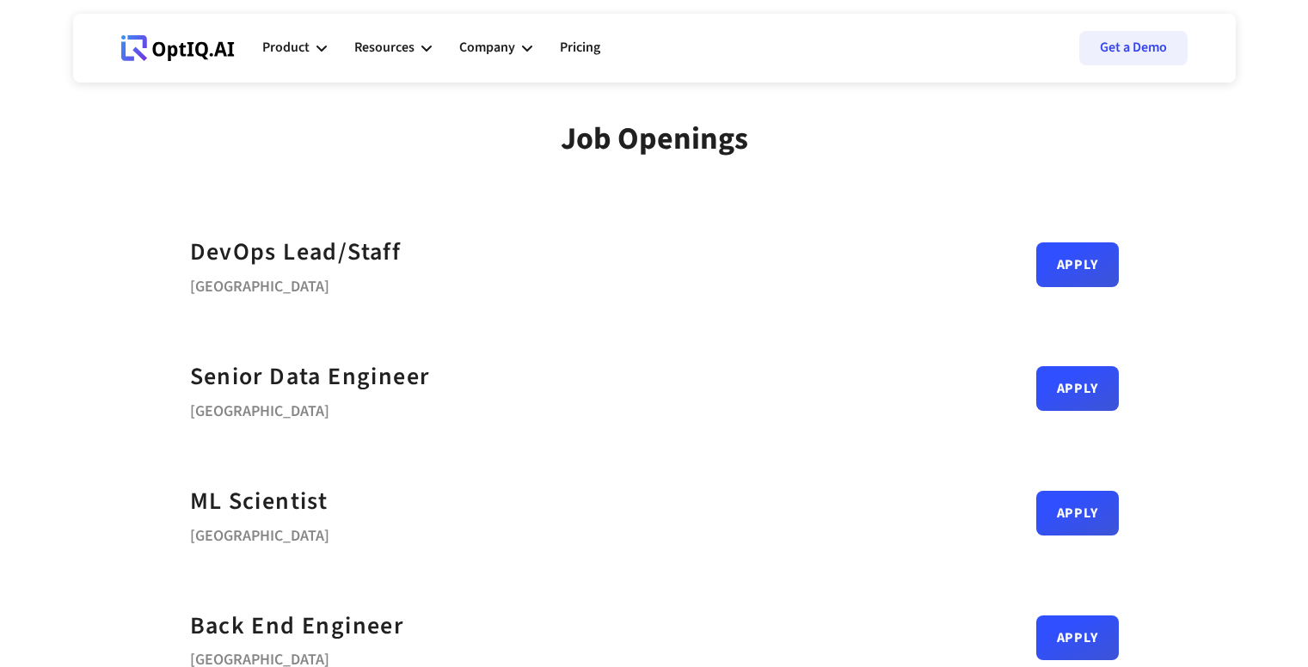
scroll to position [887, 0]
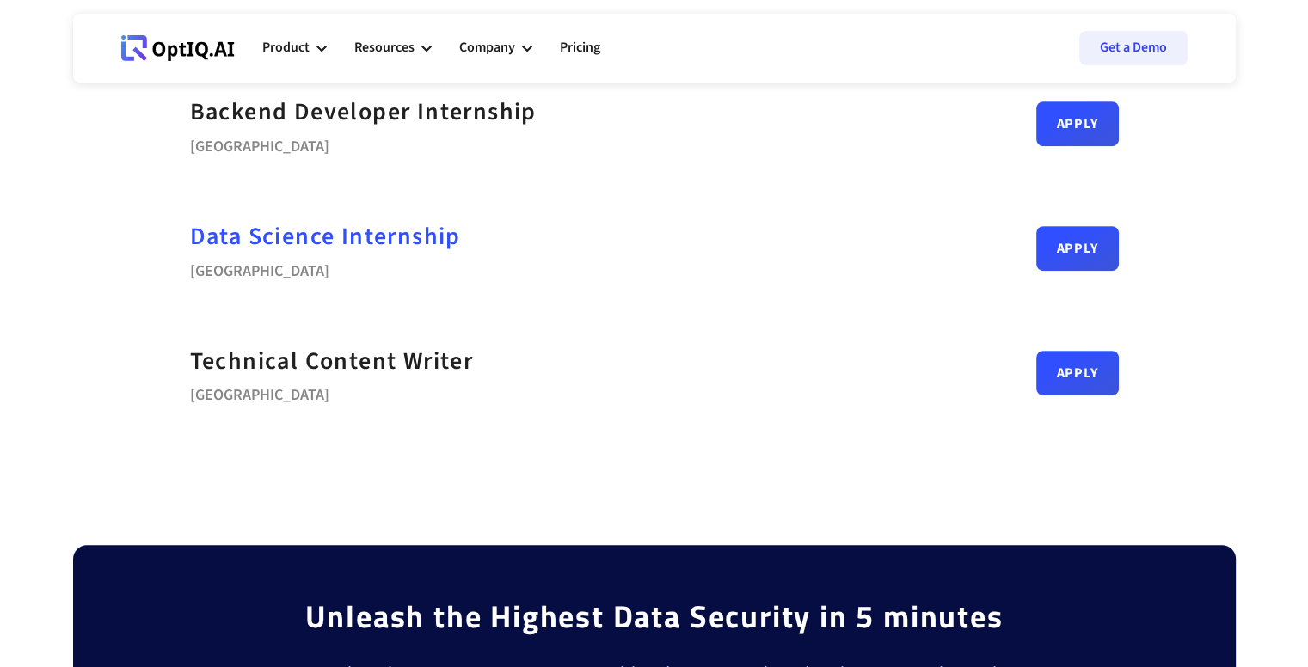
click at [330, 244] on strong "Data Science Internship" at bounding box center [325, 236] width 271 height 34
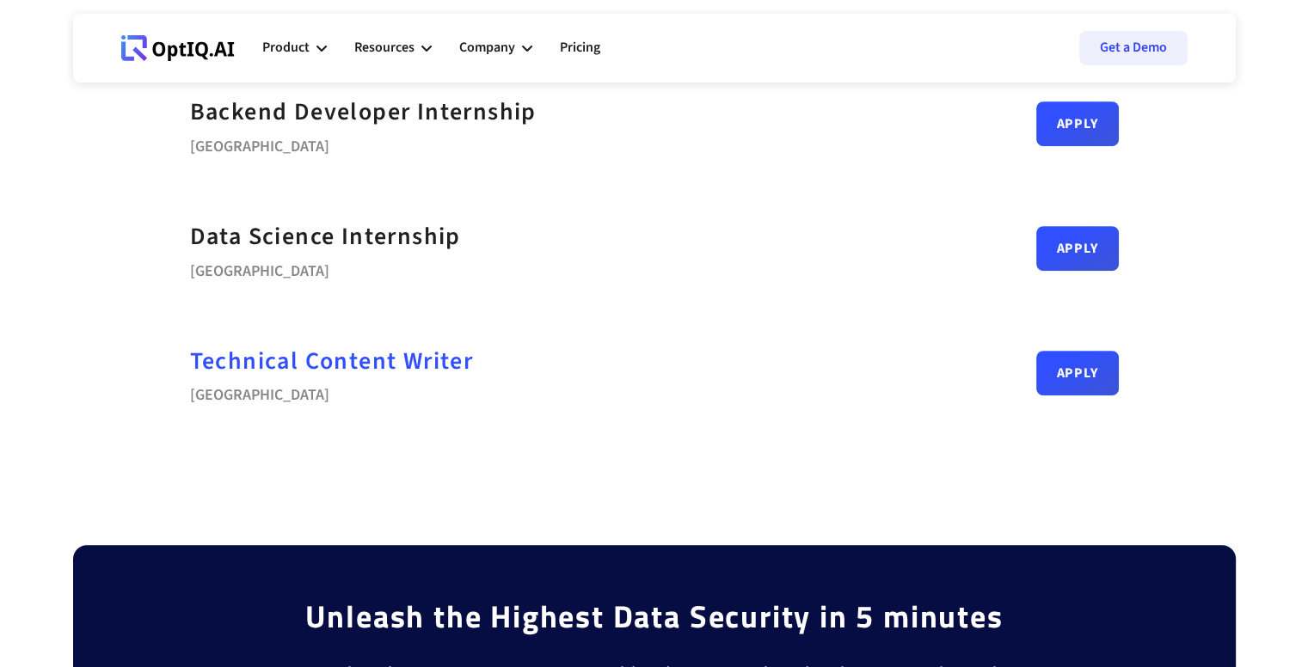
click at [347, 358] on strong "Technical Content Writer" at bounding box center [332, 361] width 284 height 34
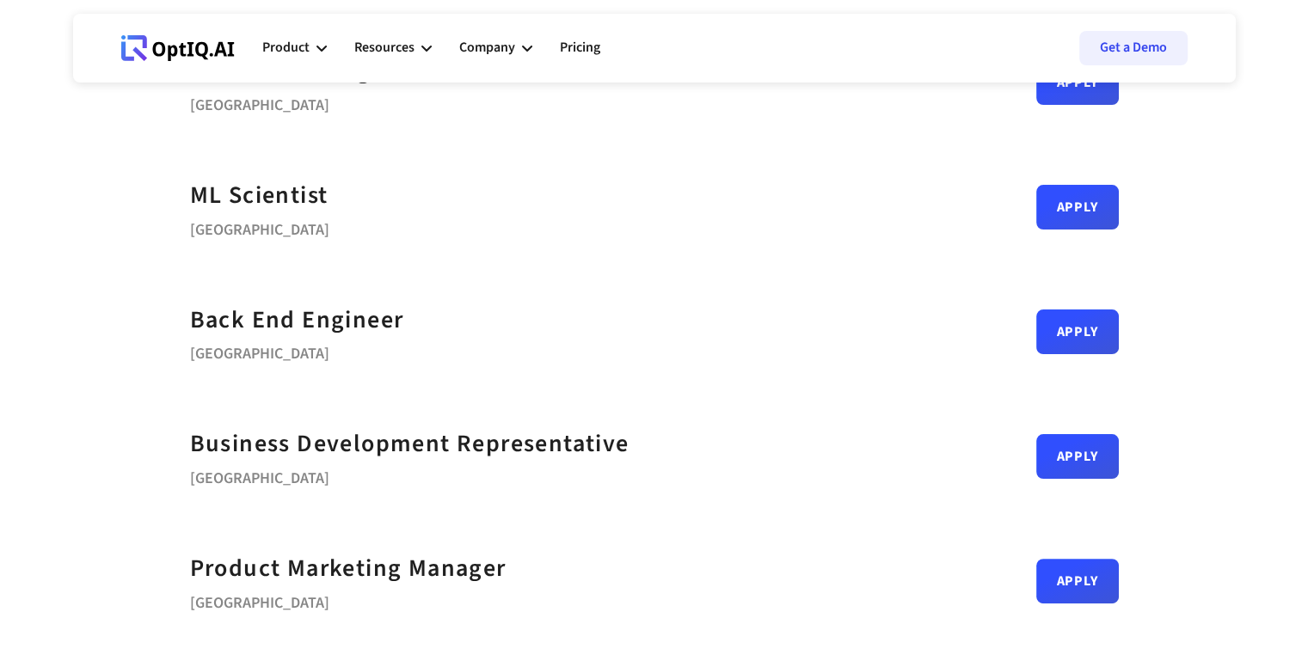
scroll to position [344, 0]
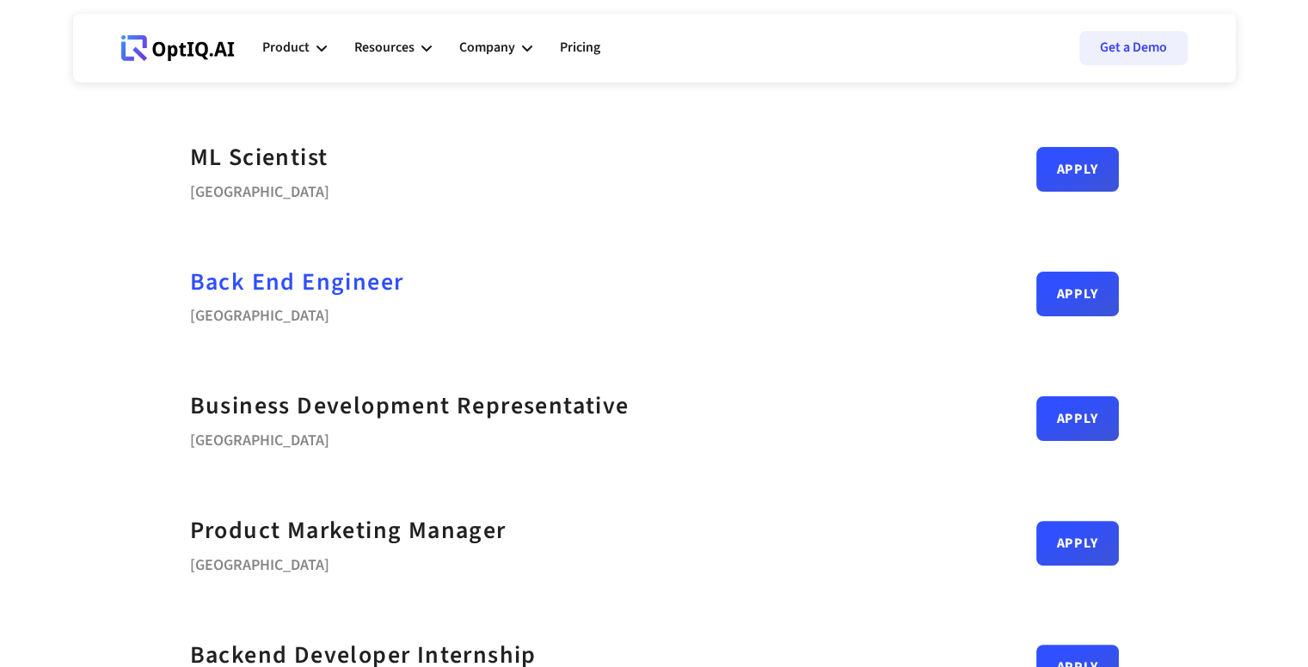
click at [261, 279] on div "Back End Engineer" at bounding box center [297, 282] width 214 height 39
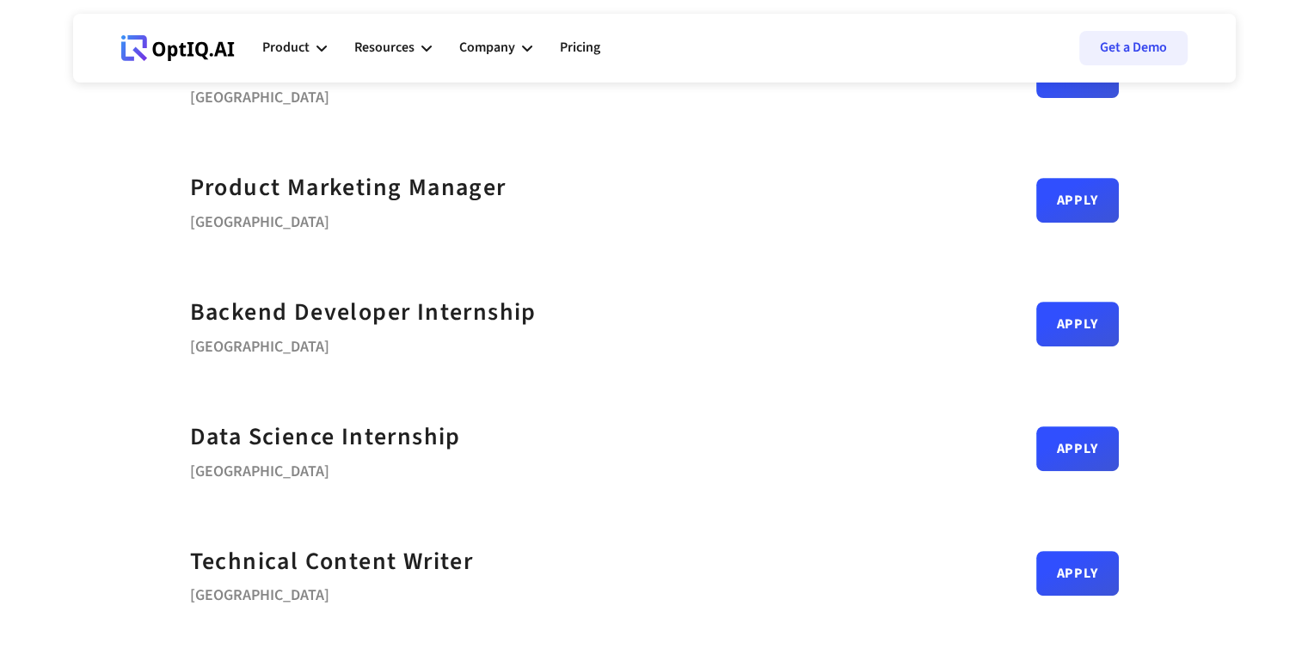
scroll to position [688, 0]
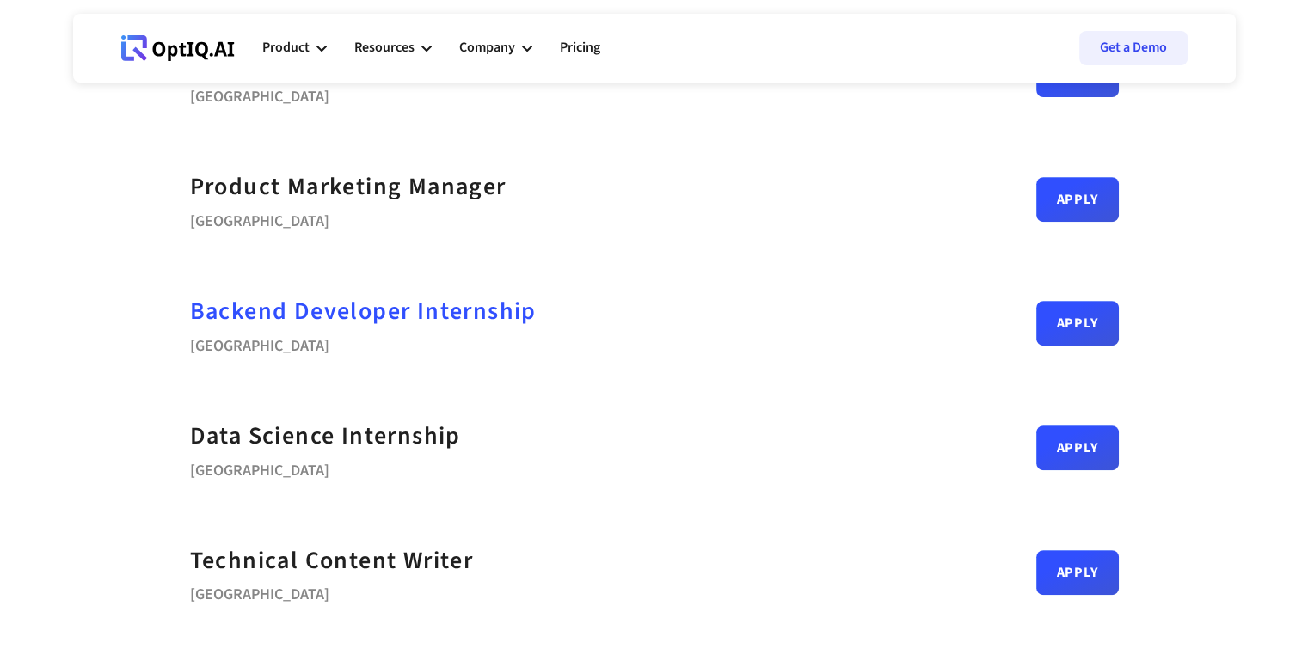
click at [328, 310] on strong "Backend Developer Internship" at bounding box center [363, 311] width 346 height 34
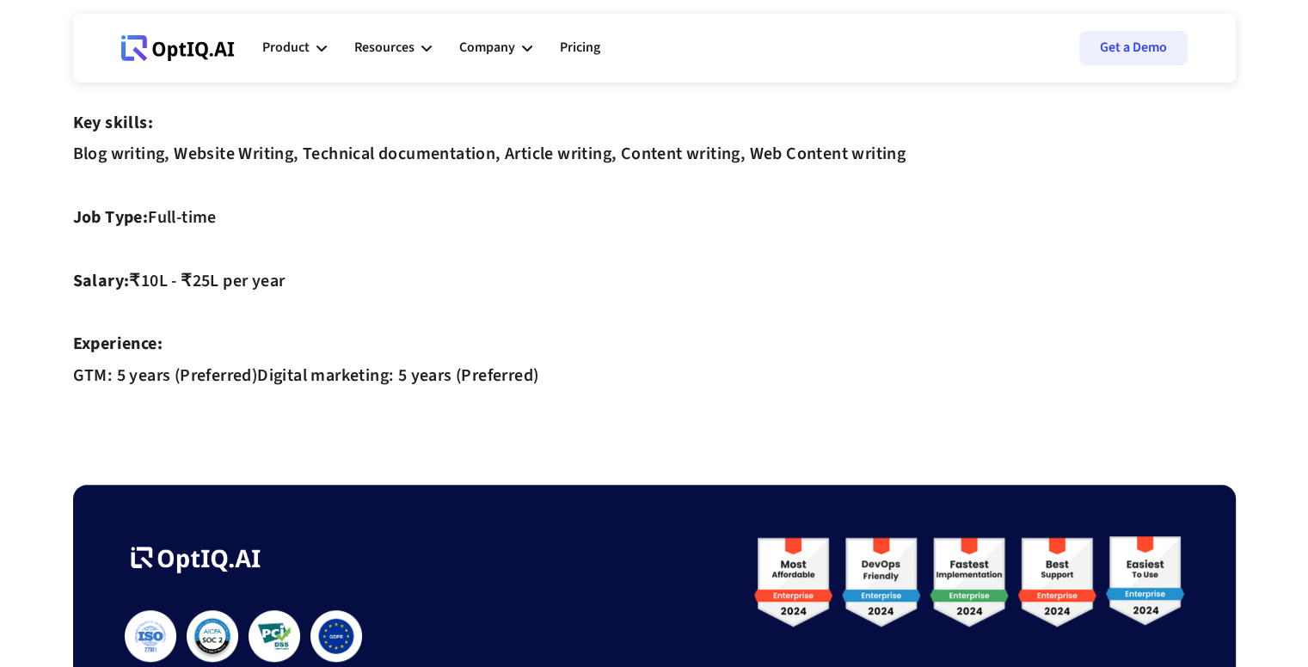
scroll to position [774, 0]
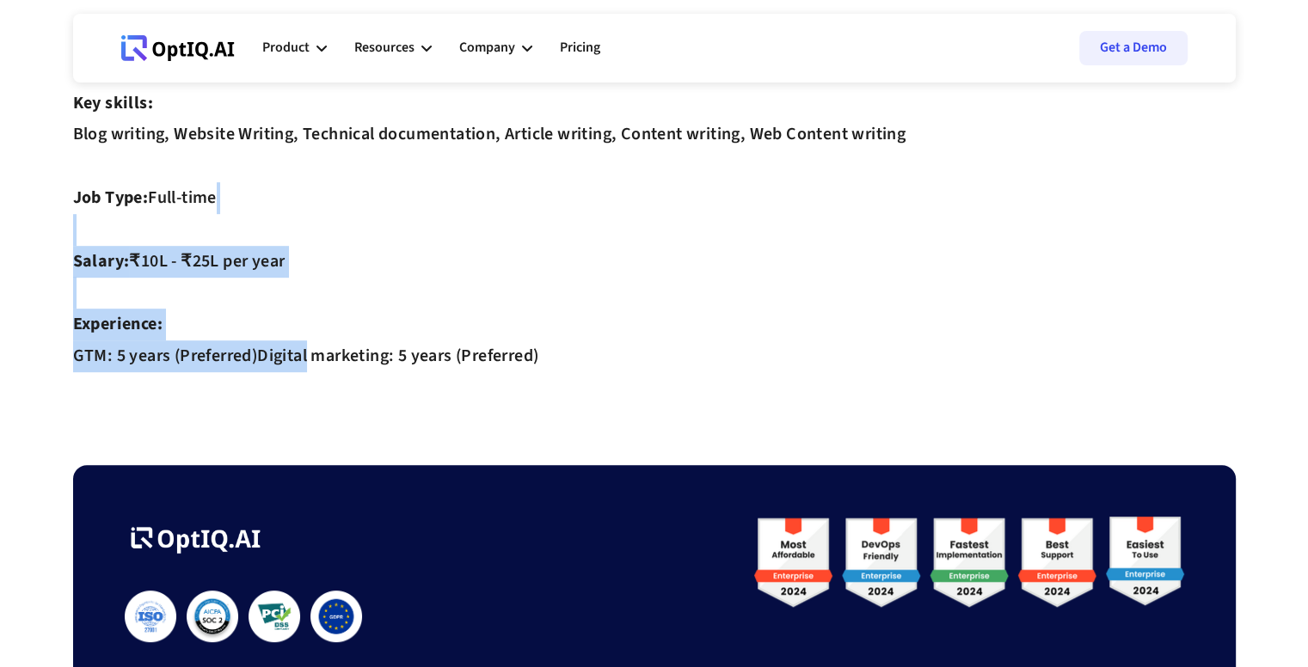
drag, startPoint x: 204, startPoint y: 245, endPoint x: 265, endPoint y: 372, distance: 141.1
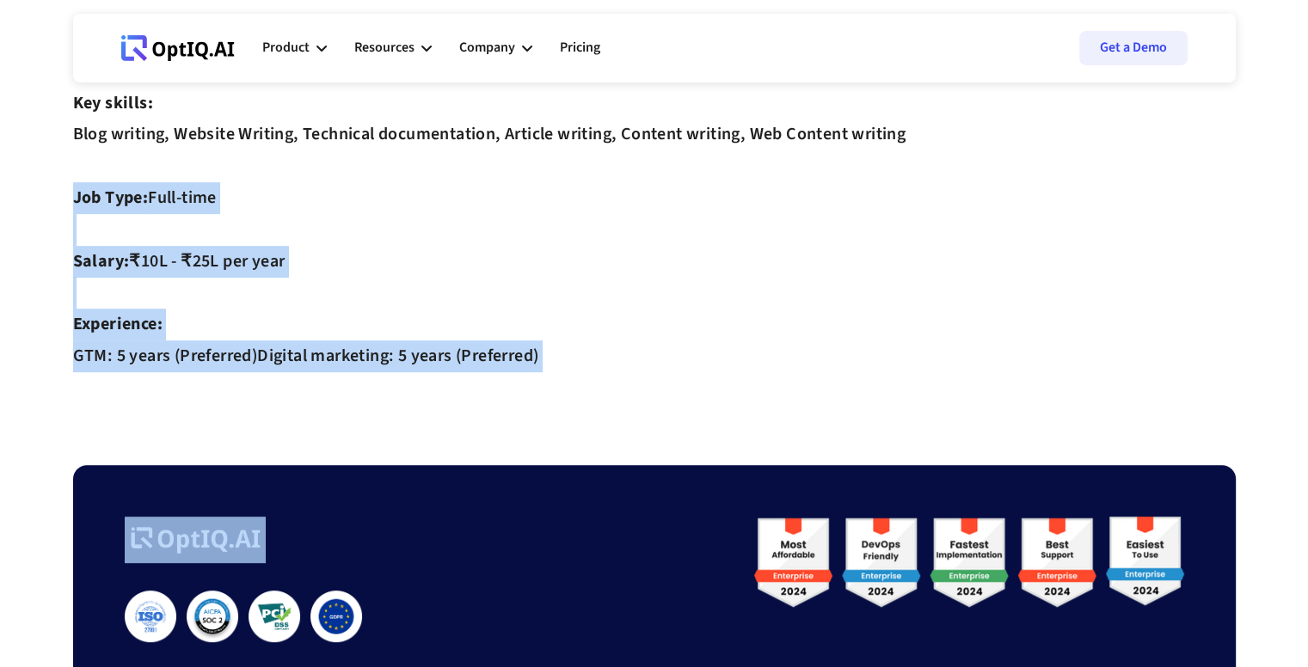
drag, startPoint x: 265, startPoint y: 372, endPoint x: 204, endPoint y: 203, distance: 180.0
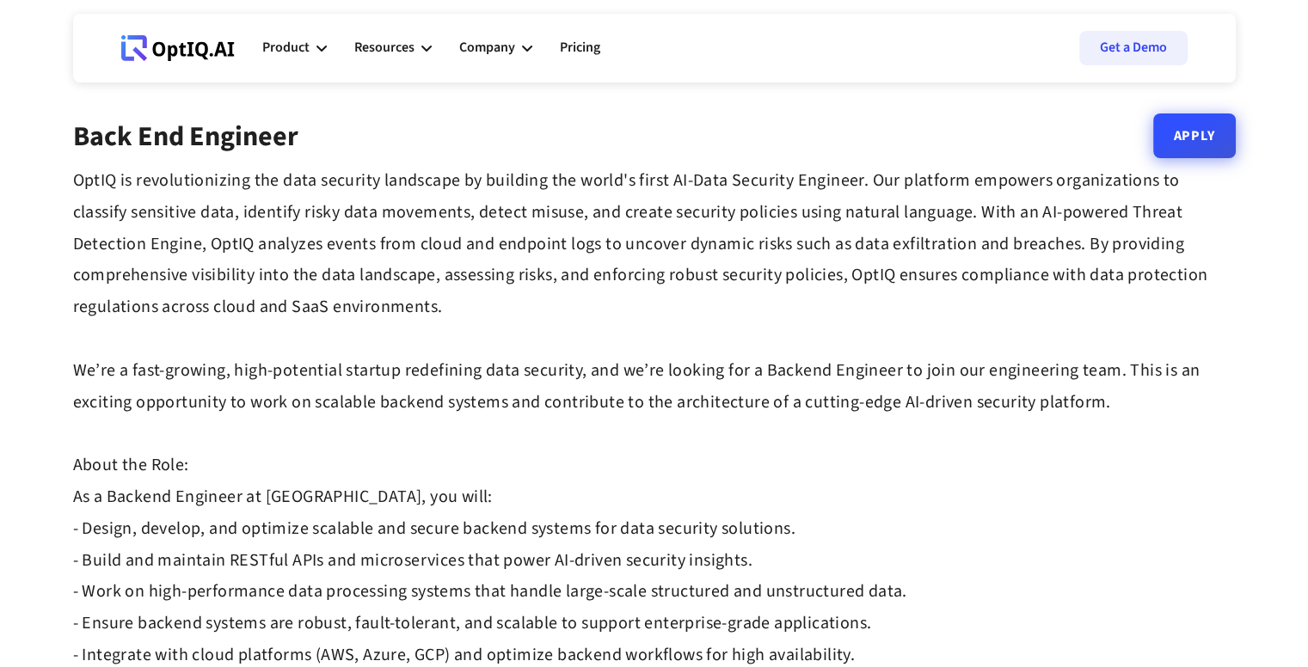
click at [1222, 121] on link "Apply" at bounding box center [1194, 135] width 83 height 45
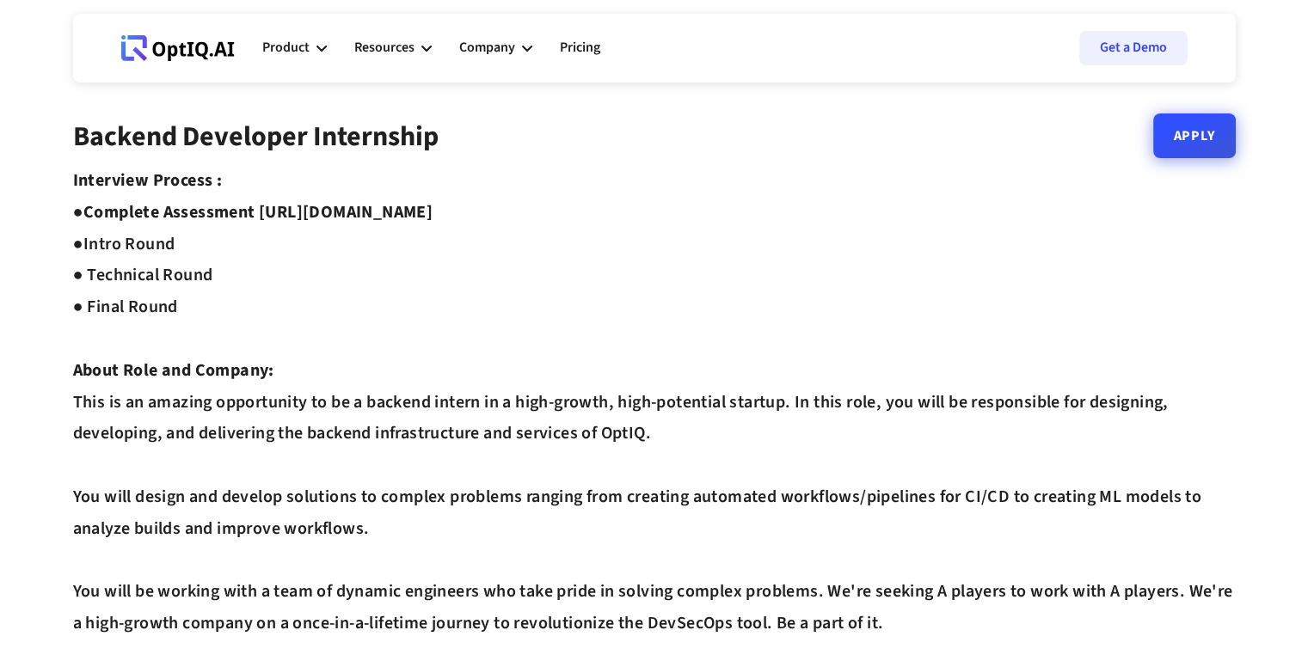
click at [1210, 159] on div "Backend Developer Internship Apply" at bounding box center [654, 142] width 1162 height 45
click at [1190, 156] on link "Apply" at bounding box center [1194, 135] width 83 height 45
